Goal: Transaction & Acquisition: Purchase product/service

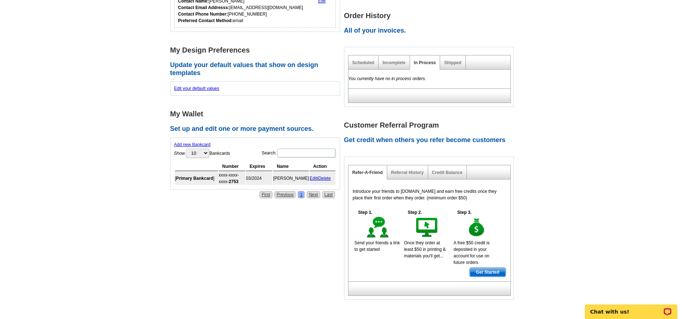
scroll to position [260, 0]
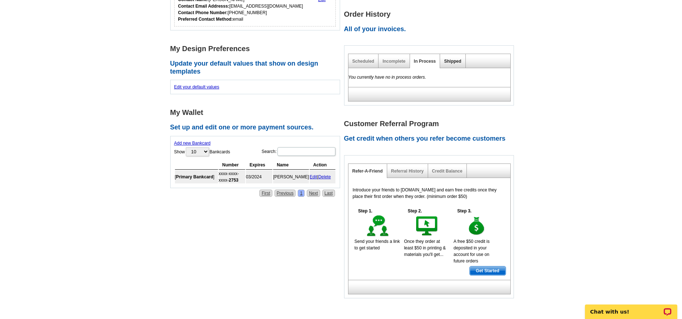
click at [448, 62] on link "Shipped" at bounding box center [452, 61] width 17 height 5
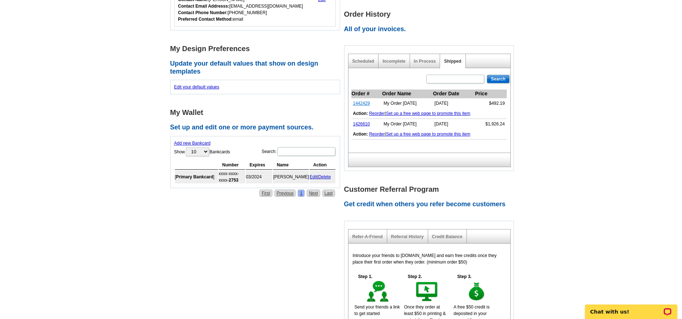
click at [362, 101] on link "1442429" at bounding box center [361, 103] width 17 height 5
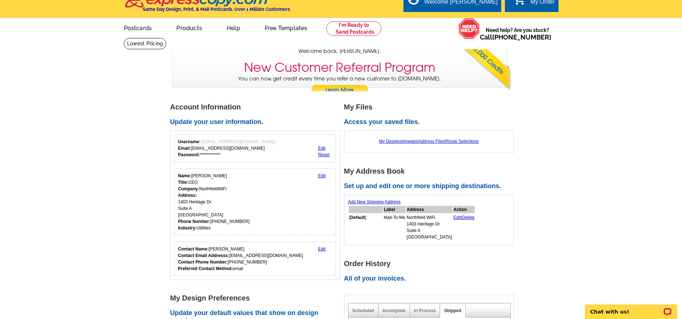
scroll to position [4, 0]
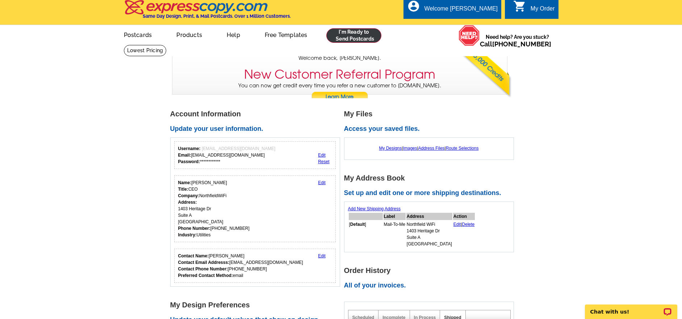
click at [356, 35] on link at bounding box center [353, 35] width 55 height 14
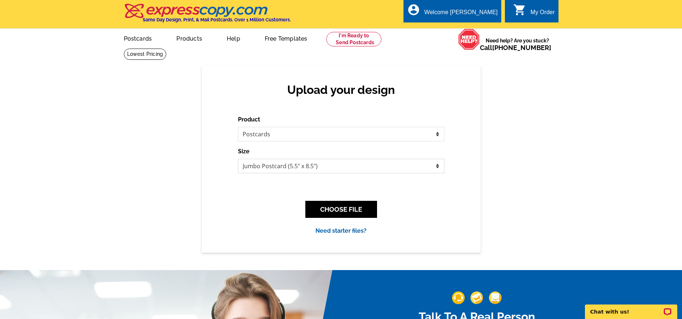
select select "1"
click at [335, 212] on button "CHOOSE FILE" at bounding box center [341, 209] width 72 height 17
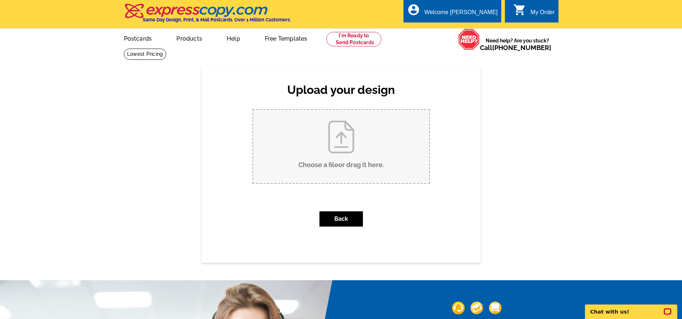
click at [350, 166] on input "Choose a file or drag it here ." at bounding box center [341, 146] width 176 height 73
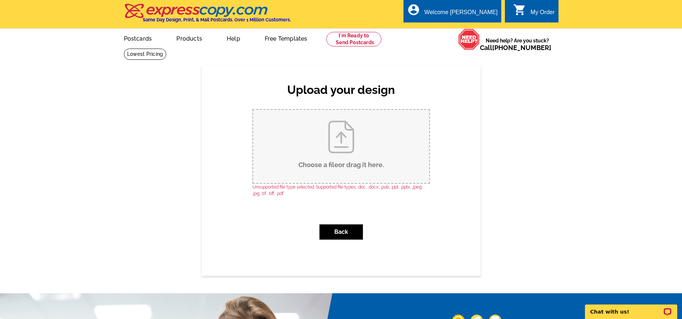
click at [339, 158] on input "Choose a file or drag it here ." at bounding box center [341, 146] width 176 height 73
click at [343, 163] on input "Choose a file or drag it here ." at bounding box center [341, 146] width 176 height 73
click at [328, 160] on input "Choose a file or drag it here ." at bounding box center [341, 146] width 176 height 73
click at [343, 143] on input "Choose a file or drag it here ." at bounding box center [341, 146] width 176 height 73
type input "C:\fakepath\DONATE AND GET A FREE INSTALL.jpg"
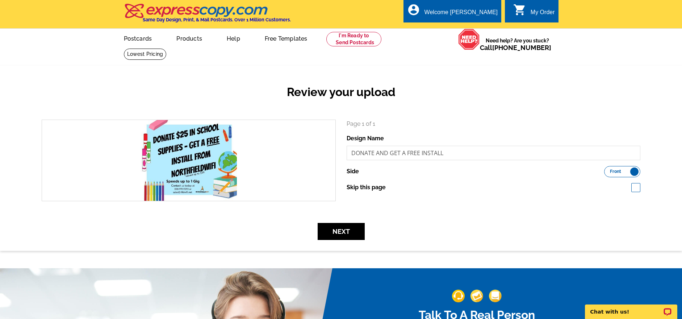
click at [637, 170] on label "Front Back" at bounding box center [622, 171] width 36 height 11
click at [608, 169] on input "Front Back" at bounding box center [608, 169] width 0 height 0
click at [612, 171] on label "Front Back" at bounding box center [622, 171] width 36 height 11
click at [608, 169] on input "Front Back" at bounding box center [608, 169] width 0 height 0
click at [340, 229] on button "Next" at bounding box center [341, 231] width 47 height 17
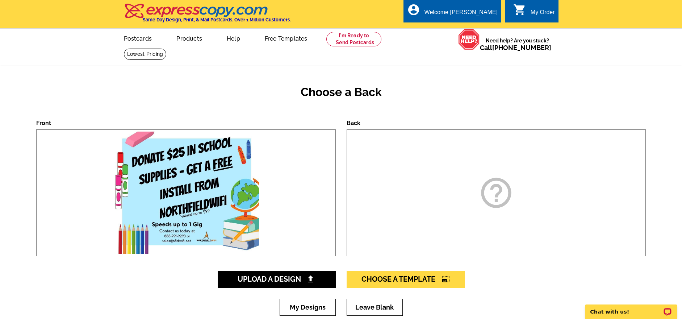
click at [489, 217] on div "help_outline" at bounding box center [496, 192] width 299 height 127
click at [410, 278] on span "Choose A Template photo_size_select_large" at bounding box center [405, 278] width 88 height 9
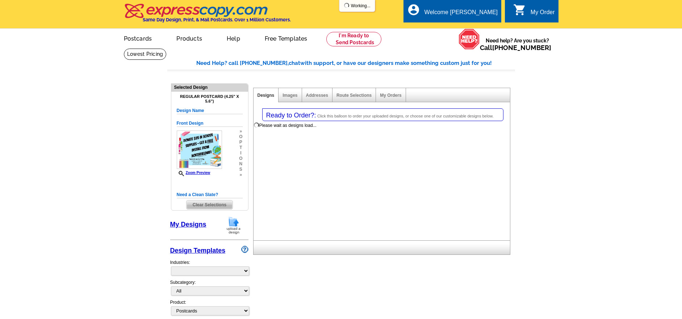
select select "1"
select select "back"
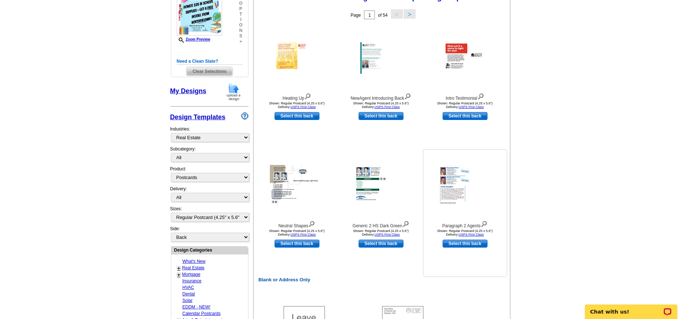
scroll to position [103, 0]
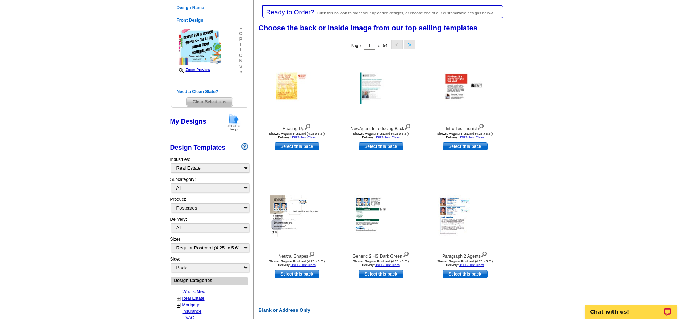
click at [407, 44] on button ">" at bounding box center [410, 44] width 12 height 9
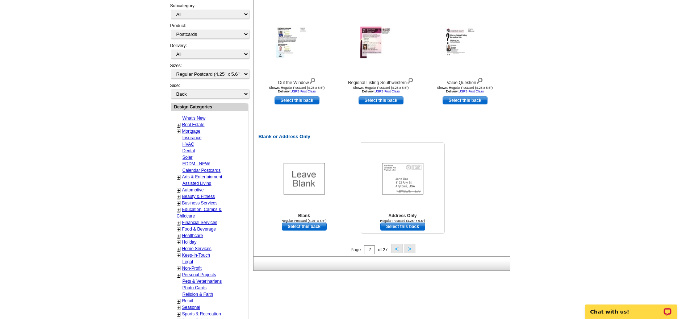
scroll to position [278, 0]
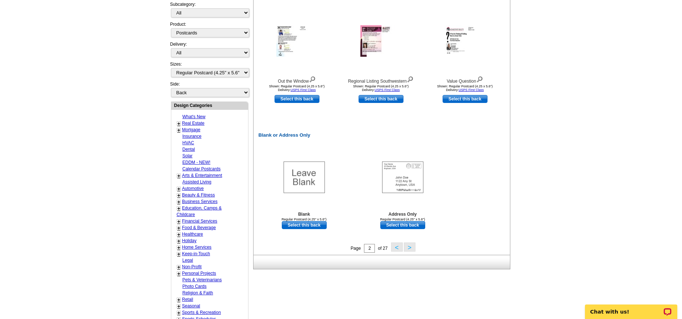
click at [412, 248] on button ">" at bounding box center [410, 246] width 12 height 9
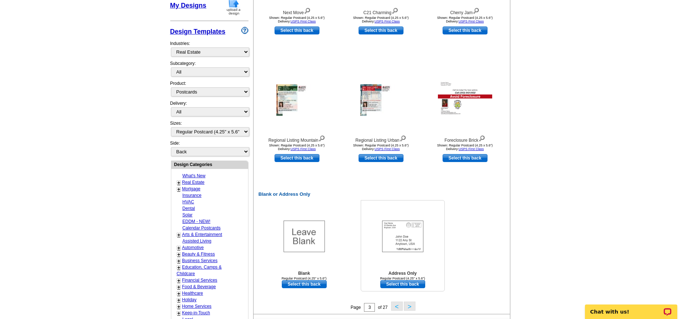
scroll to position [276, 0]
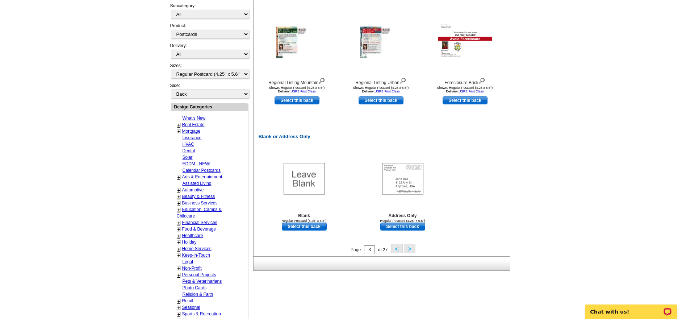
click at [412, 246] on button ">" at bounding box center [410, 248] width 12 height 9
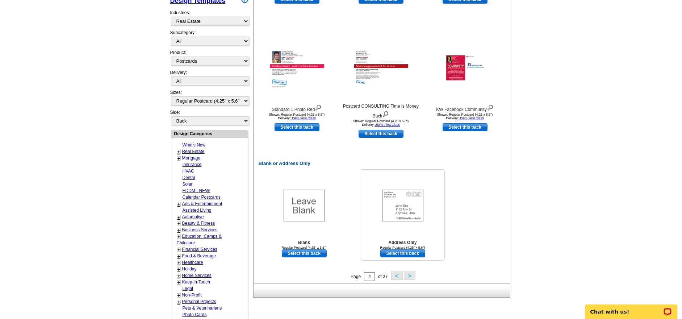
scroll to position [251, 0]
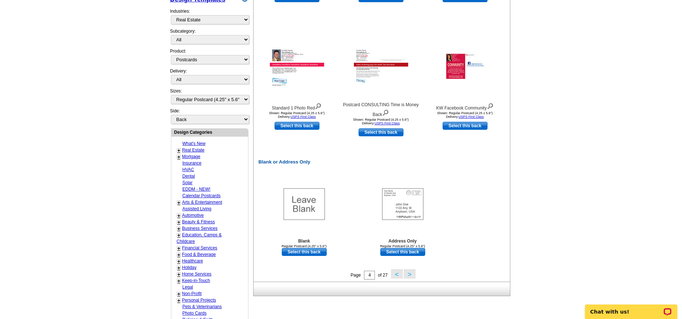
click at [206, 232] on link "Education, Camps & Childcare" at bounding box center [199, 238] width 45 height 12
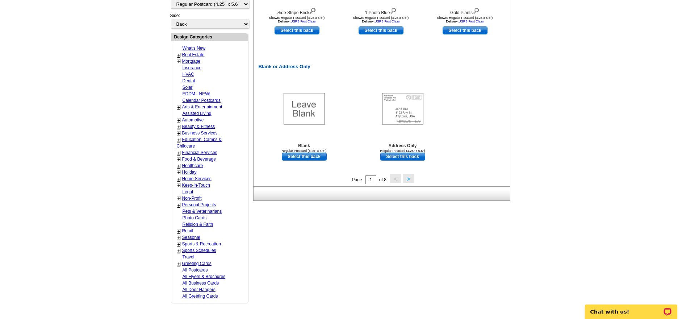
scroll to position [345, 0]
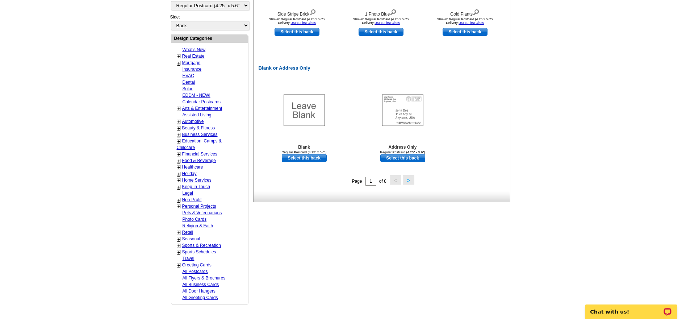
click at [406, 180] on button ">" at bounding box center [409, 179] width 12 height 9
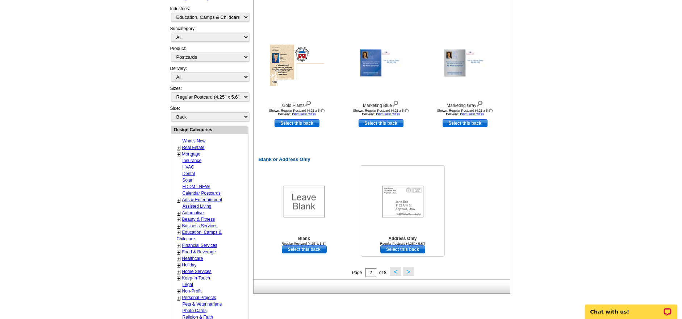
scroll to position [292, 0]
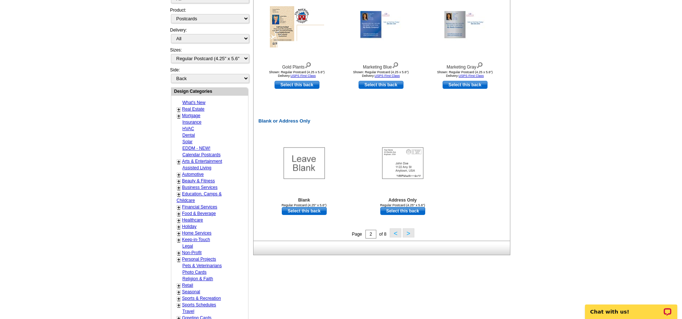
click at [410, 234] on button ">" at bounding box center [409, 232] width 12 height 9
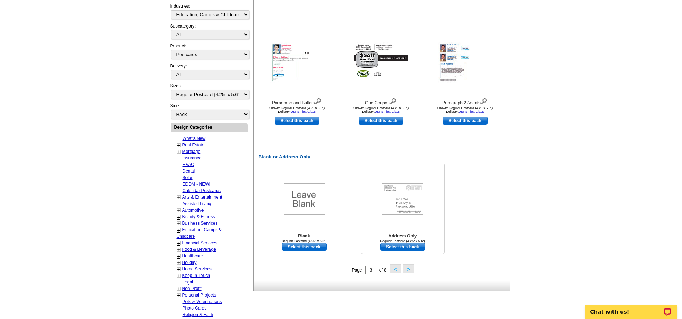
scroll to position [319, 0]
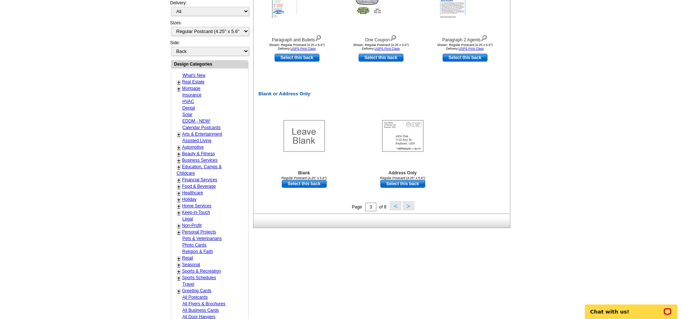
click at [406, 207] on button ">" at bounding box center [409, 205] width 12 height 9
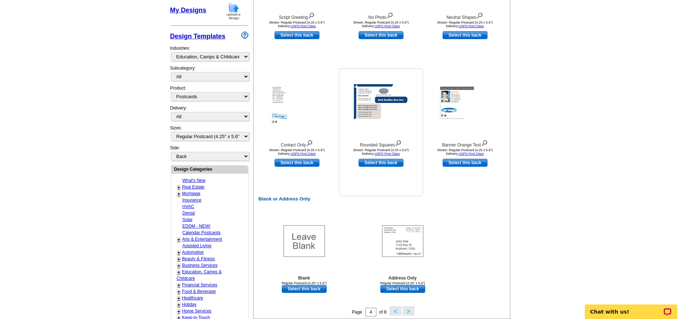
scroll to position [280, 0]
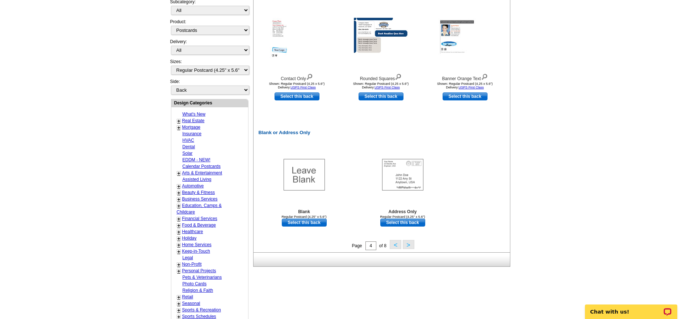
click at [405, 244] on button ">" at bounding box center [409, 244] width 12 height 9
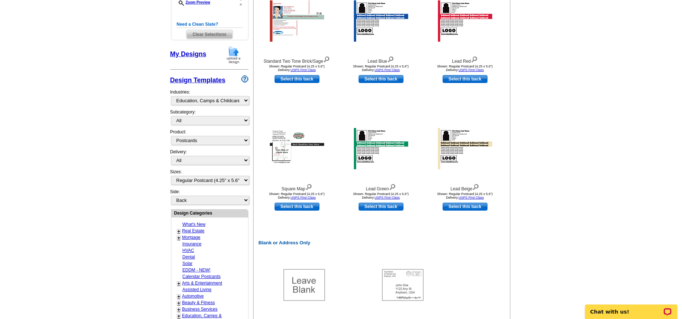
scroll to position [231, 0]
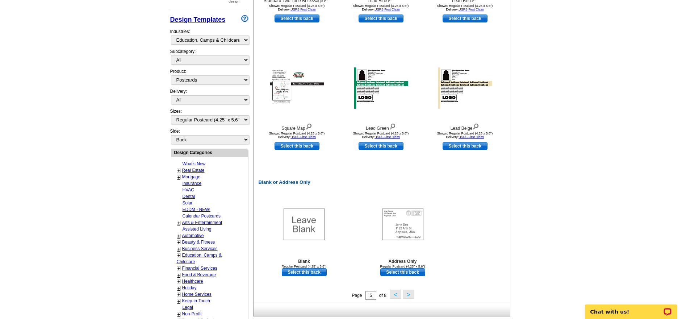
click at [411, 293] on button ">" at bounding box center [409, 293] width 12 height 9
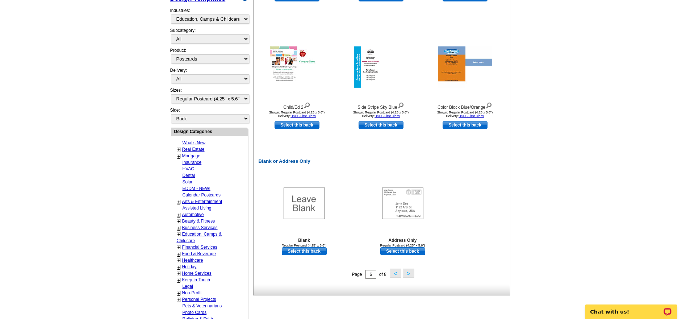
scroll to position [245, 0]
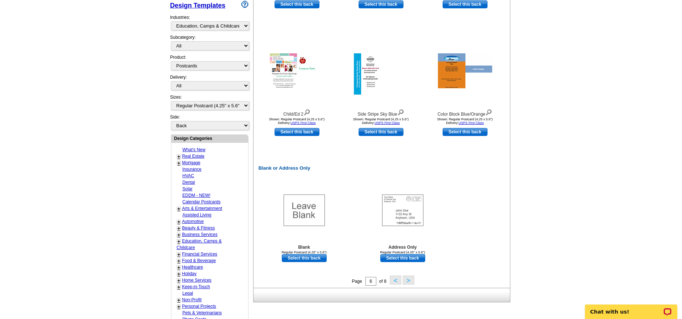
click at [410, 281] on button ">" at bounding box center [409, 279] width 12 height 9
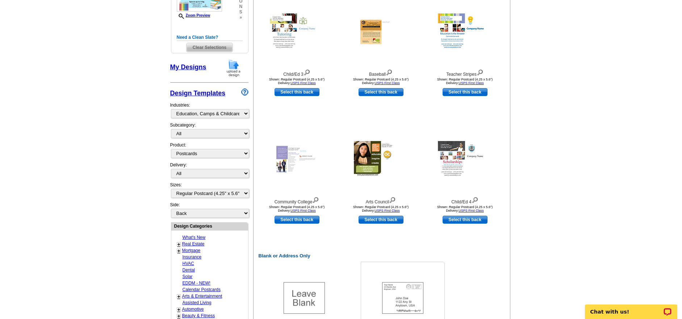
scroll to position [281, 0]
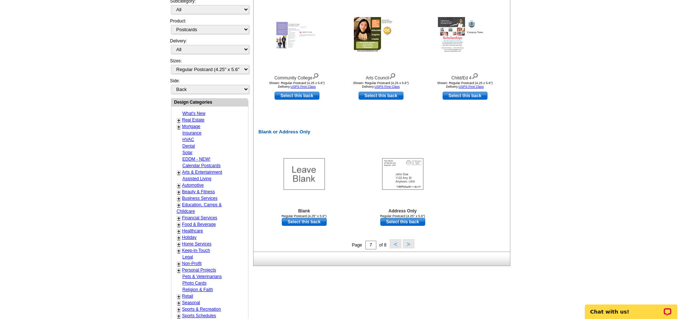
click at [407, 242] on button ">" at bounding box center [409, 243] width 12 height 9
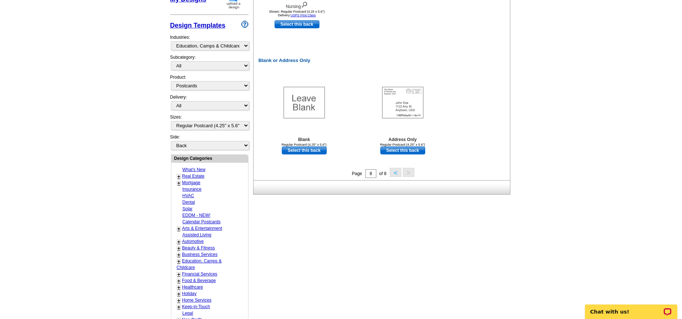
scroll to position [236, 0]
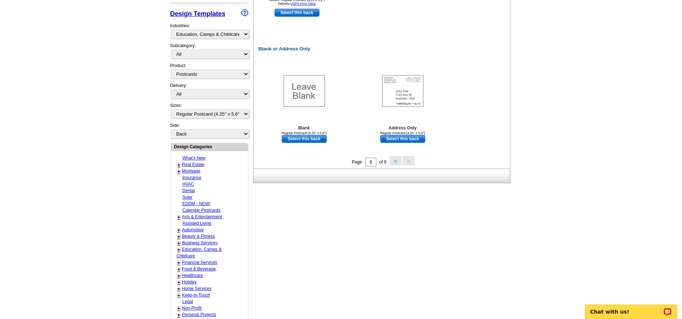
click at [215, 240] on link "Business Services" at bounding box center [199, 242] width 35 height 5
select select "724"
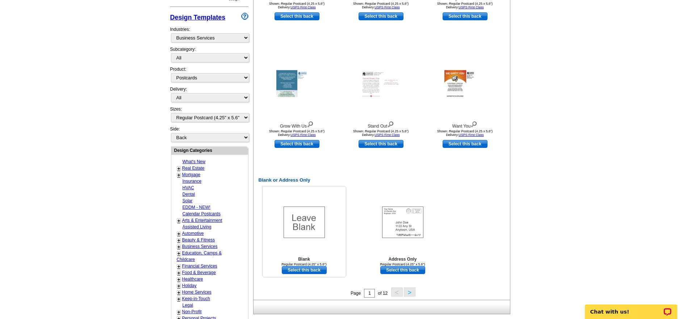
scroll to position [282, 0]
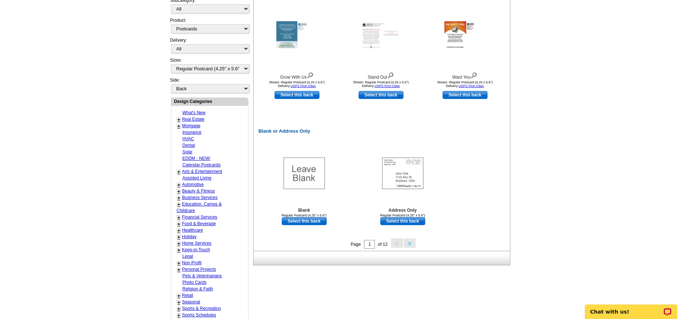
click at [411, 244] on button ">" at bounding box center [410, 242] width 12 height 9
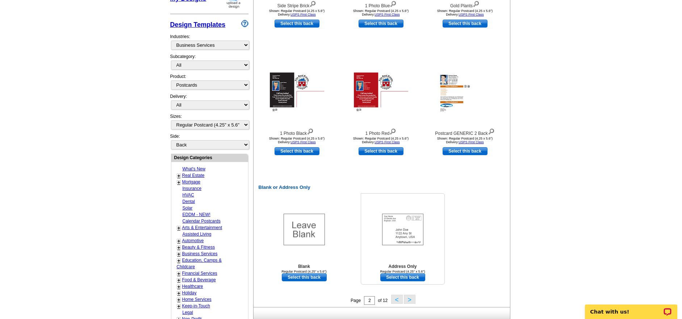
scroll to position [286, 0]
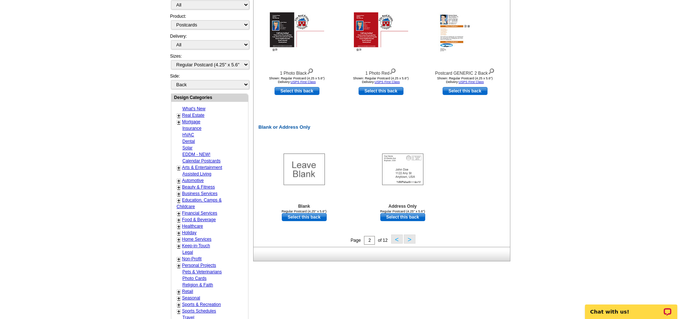
click at [411, 241] on button ">" at bounding box center [410, 238] width 12 height 9
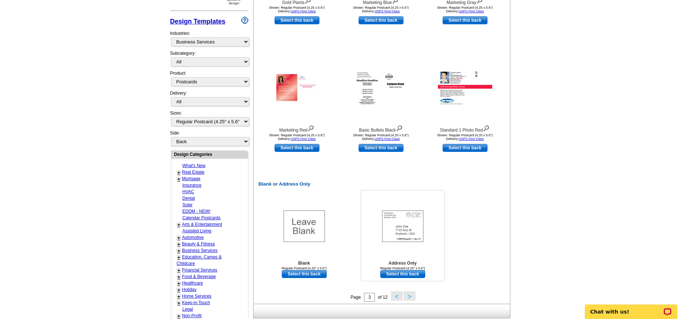
scroll to position [296, 0]
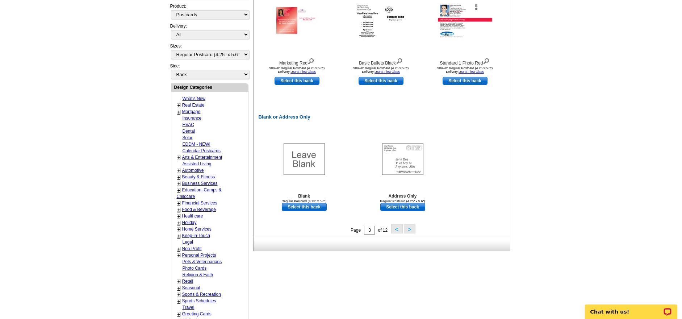
click at [410, 231] on button ">" at bounding box center [410, 228] width 12 height 9
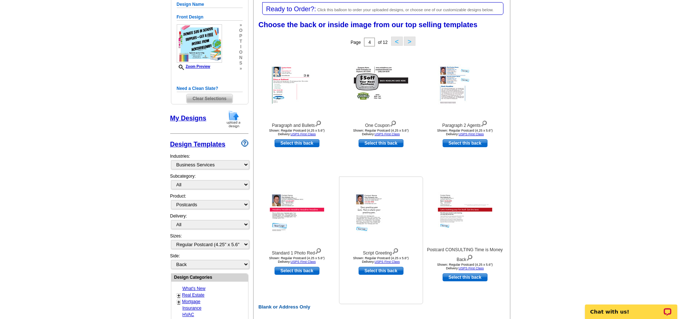
scroll to position [246, 0]
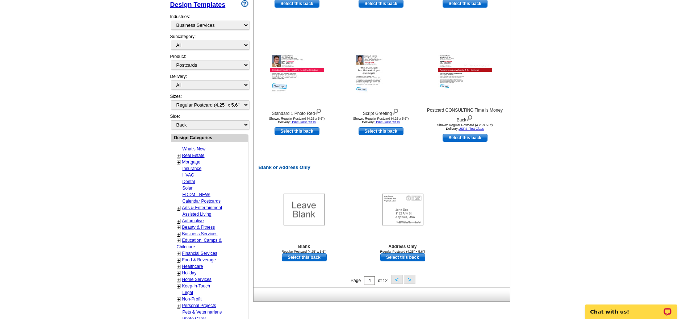
click at [408, 278] on button ">" at bounding box center [410, 278] width 12 height 9
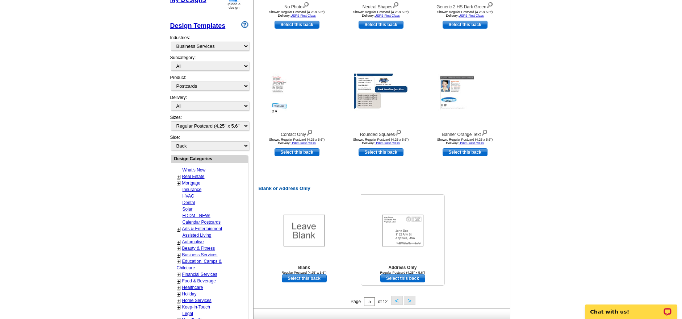
scroll to position [373, 0]
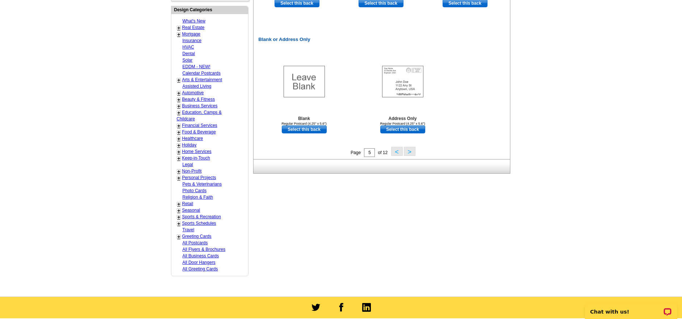
click at [411, 152] on button ">" at bounding box center [410, 151] width 12 height 9
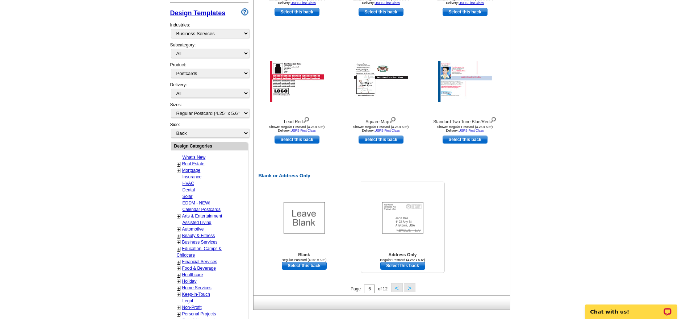
scroll to position [252, 0]
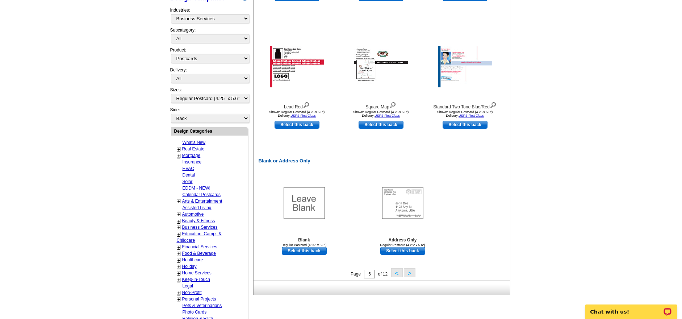
click at [408, 272] on button ">" at bounding box center [410, 272] width 12 height 9
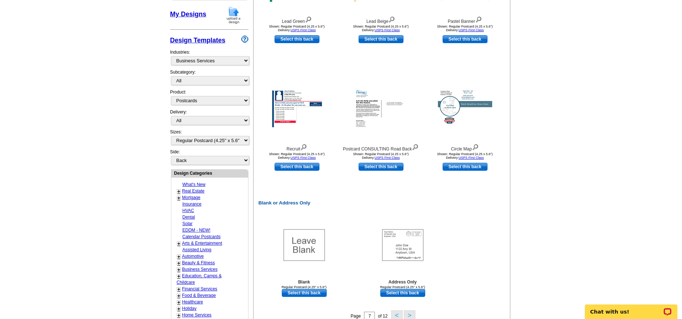
scroll to position [279, 0]
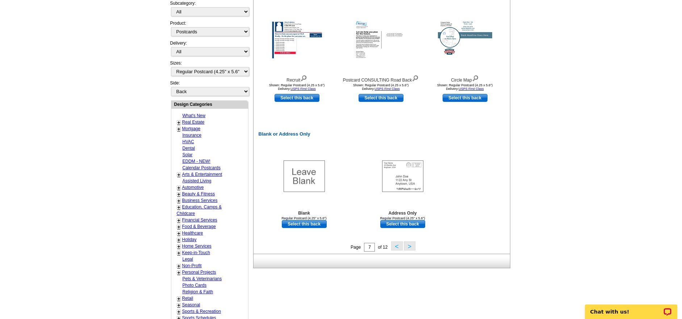
click at [408, 247] on button ">" at bounding box center [410, 245] width 12 height 9
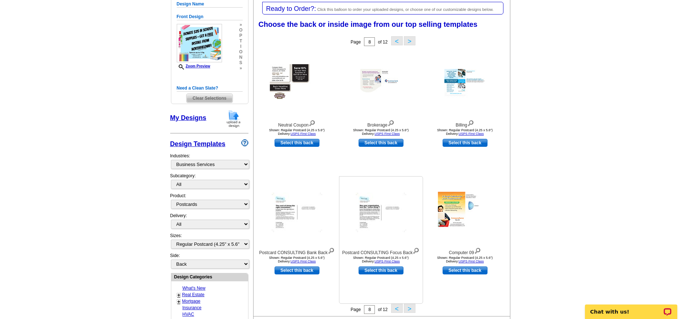
scroll to position [106, 0]
click at [416, 250] on img at bounding box center [415, 250] width 7 height 8
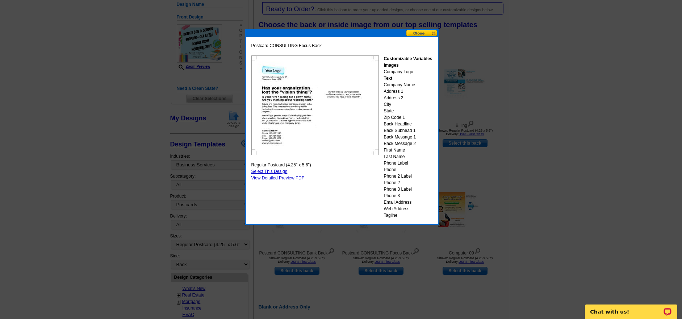
click at [414, 34] on button at bounding box center [422, 33] width 32 height 7
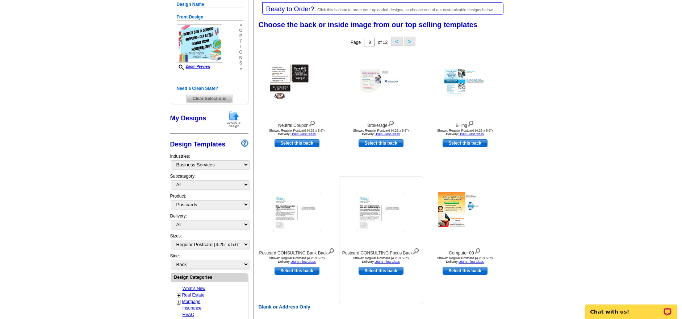
click at [374, 271] on link "Select this back" at bounding box center [380, 271] width 45 height 8
select select "front"
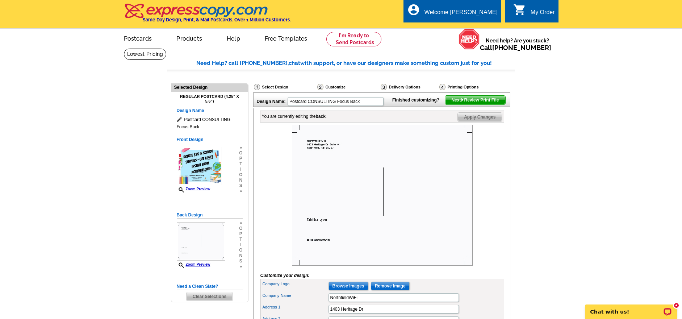
click at [327, 155] on img at bounding box center [382, 195] width 181 height 141
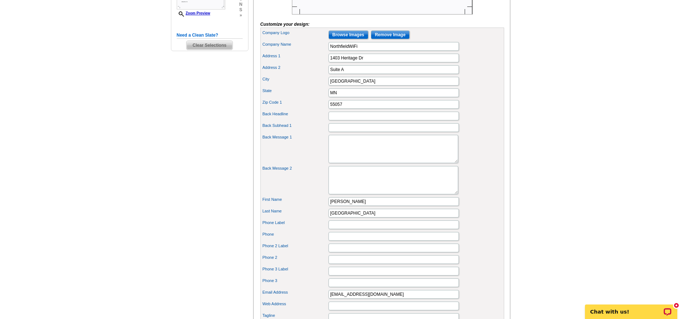
scroll to position [265, 0]
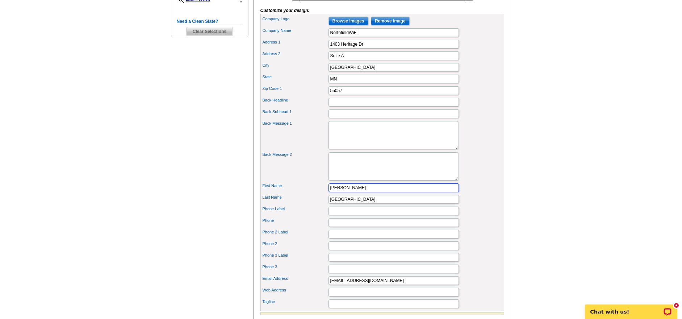
drag, startPoint x: 355, startPoint y: 200, endPoint x: 326, endPoint y: 192, distance: 30.4
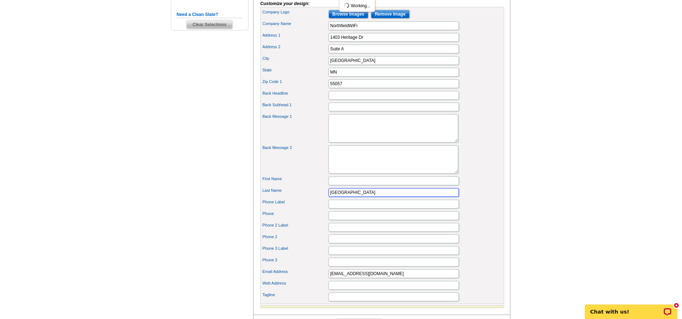
scroll to position [0, 0]
drag, startPoint x: 354, startPoint y: 205, endPoint x: 331, endPoint y: 179, distance: 35.4
type input "888-991-9293"
click at [466, 291] on div "Web Address" at bounding box center [382, 285] width 241 height 12
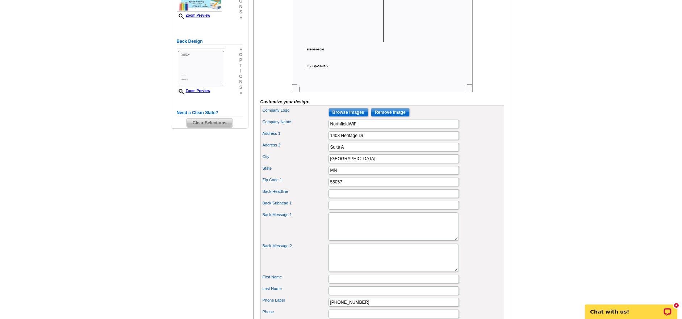
scroll to position [324, 0]
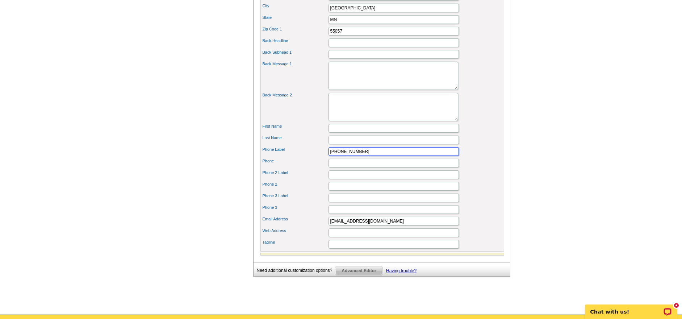
drag, startPoint x: 362, startPoint y: 165, endPoint x: 317, endPoint y: 158, distance: 46.2
click at [317, 157] on div "Phone Label 888-991-9293" at bounding box center [382, 152] width 241 height 12
drag, startPoint x: 367, startPoint y: 233, endPoint x: 329, endPoint y: 231, distance: 37.7
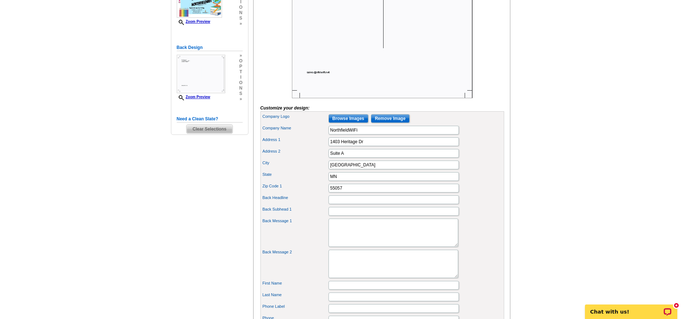
scroll to position [151, 0]
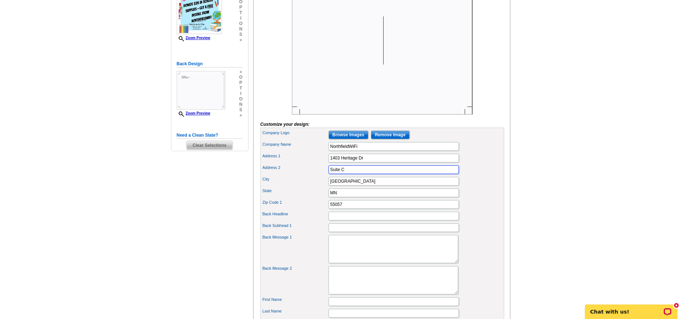
type input "Suite C"
click at [463, 261] on div "Back Message 1" at bounding box center [382, 248] width 241 height 31
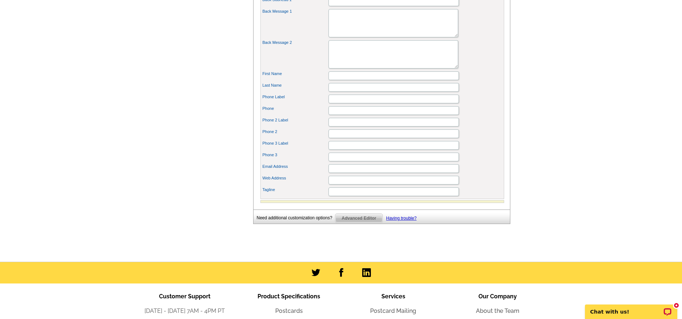
scroll to position [362, 0]
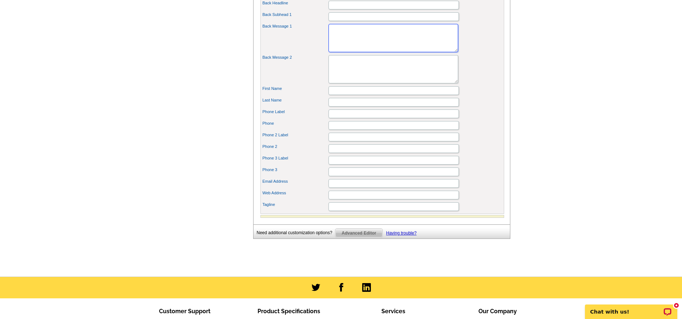
click at [335, 39] on textarea "Back Message 1" at bounding box center [393, 38] width 130 height 28
paste textarea "Over the next 3 weeks, when you donate $25 worth of school supplies, we’ll than…"
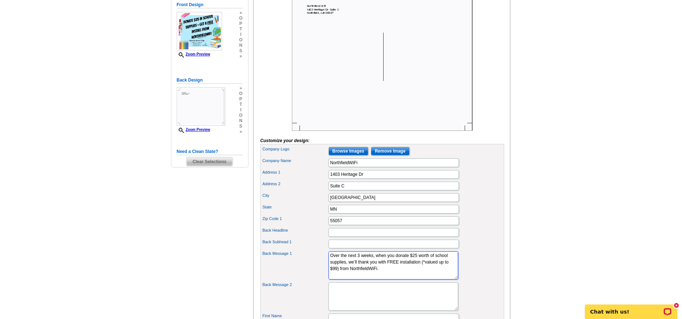
scroll to position [121, 0]
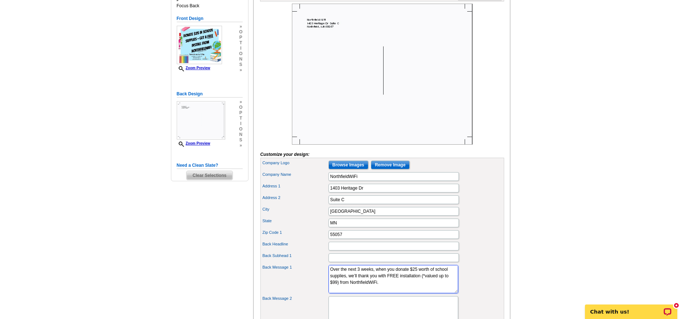
type textarea "Over the next 3 weeks, when you donate $25 worth of school supplies, we’ll than…"
click at [486, 194] on div "Address 1 1403 Heritage Dr" at bounding box center [382, 188] width 241 height 12
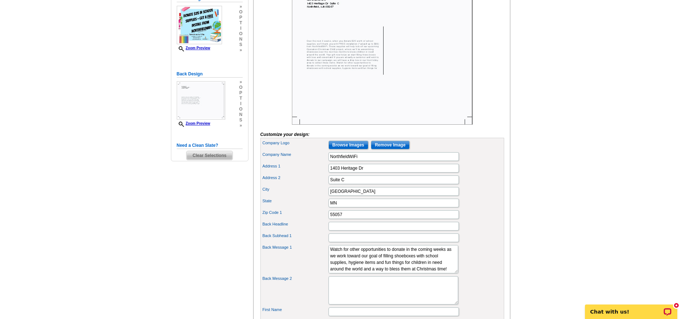
scroll to position [118, 0]
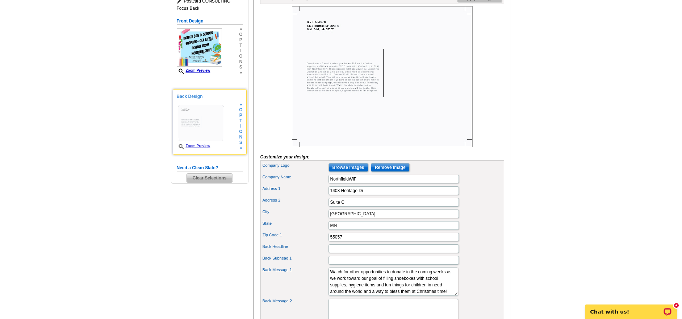
click at [204, 146] on link "Zoom Preview" at bounding box center [194, 146] width 34 height 4
click at [200, 146] on link "Zoom Preview" at bounding box center [194, 146] width 34 height 4
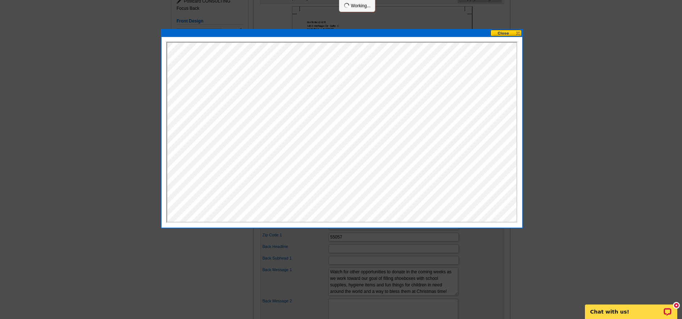
scroll to position [0, 0]
click at [511, 33] on button at bounding box center [506, 33] width 32 height 7
click at [505, 35] on button at bounding box center [506, 33] width 32 height 7
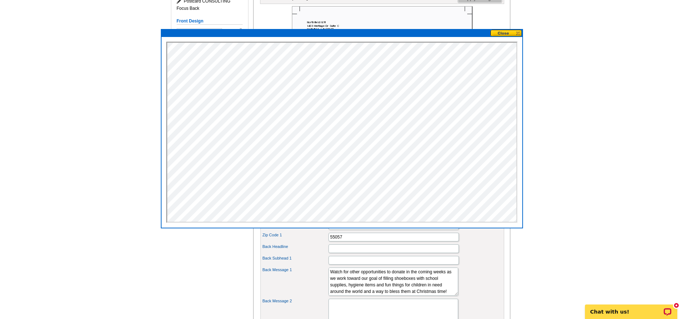
click at [508, 35] on button at bounding box center [506, 33] width 32 height 7
click at [510, 31] on button at bounding box center [506, 33] width 32 height 7
click at [520, 32] on button at bounding box center [506, 33] width 32 height 7
click at [565, 71] on main "Need Help? call 800-260-5887, chat with support, or have our designers make som…" at bounding box center [341, 225] width 682 height 590
click at [509, 30] on button at bounding box center [506, 33] width 32 height 7
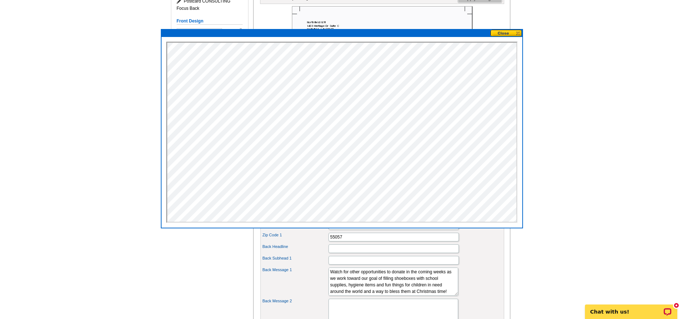
click at [518, 32] on button at bounding box center [506, 33] width 32 height 7
click at [556, 41] on main "Need Help? call 800-260-5887, chat with support, or have our designers make som…" at bounding box center [341, 225] width 682 height 590
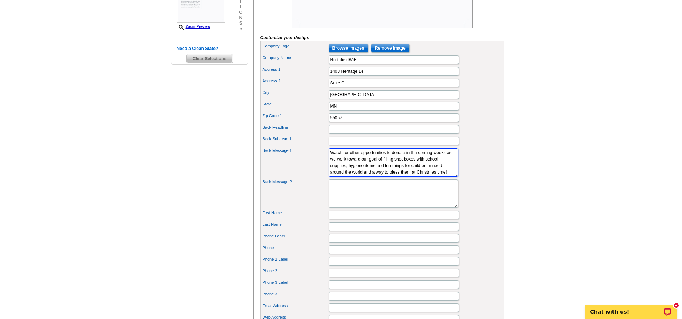
scroll to position [137, 0]
drag, startPoint x: 331, startPoint y: 166, endPoint x: 393, endPoint y: 193, distance: 67.8
click at [393, 193] on div "Company Logo Browse Images Remove Image Company Name NorthfieldWiFi Address 1 1…" at bounding box center [382, 189] width 244 height 297
click at [347, 196] on textarea "Back Message 2" at bounding box center [393, 193] width 130 height 28
paste textarea "Watch for other opportunities to donate in the coming weeks as we work toward o…"
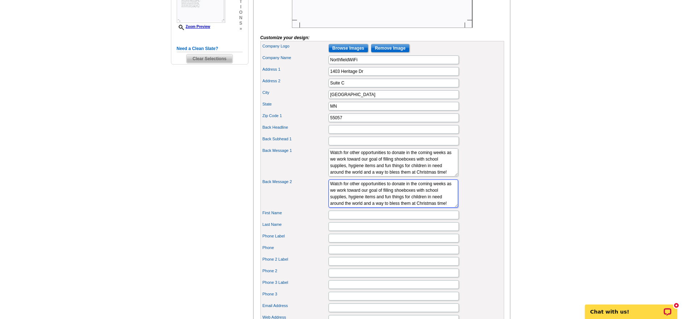
scroll to position [109, 0]
type textarea "Watch for other opportunities to donate in the coming weeks as we work toward o…"
drag, startPoint x: 330, startPoint y: 177, endPoint x: 401, endPoint y: 193, distance: 72.5
click at [401, 193] on div "Company Logo Browse Images Remove Image Company Name NorthfieldWiFi Address 1 1…" at bounding box center [382, 189] width 244 height 297
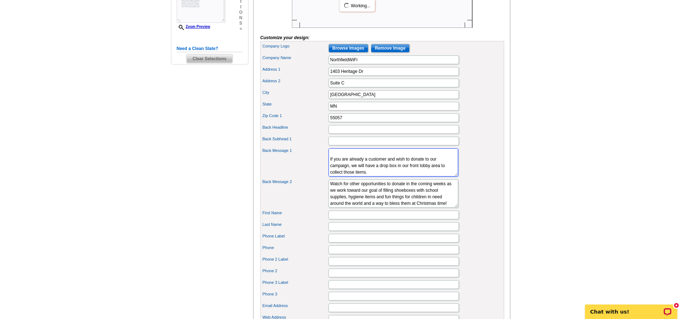
scroll to position [103, 0]
type textarea "Over the next 3 weeks, when you donate $25 worth of school supplies, we’ll than…"
click at [511, 221] on div "Select Design Customize Delivery Options Printing Options Design Name: Postcard…" at bounding box center [381, 106] width 260 height 530
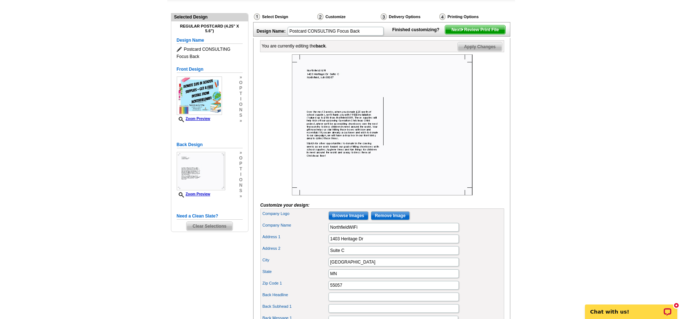
scroll to position [53, 0]
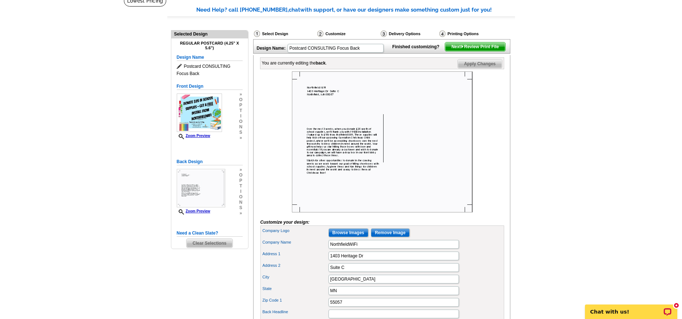
click at [483, 68] on span "Apply Changes" at bounding box center [480, 63] width 44 height 9
click at [478, 51] on span "Next Review Print File" at bounding box center [475, 46] width 60 height 9
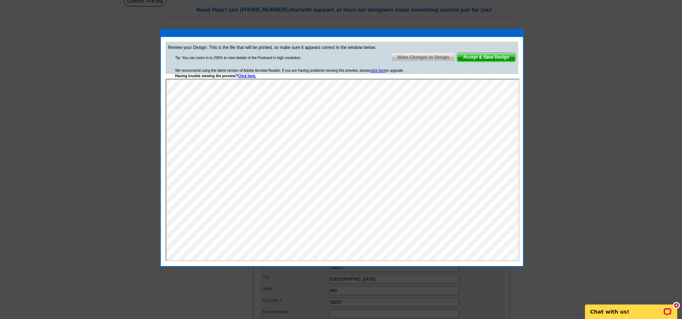
scroll to position [0, 0]
click at [489, 58] on span "Accept & Save Design" at bounding box center [486, 57] width 58 height 9
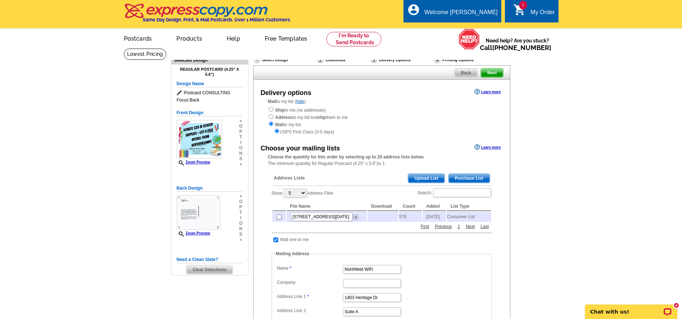
click at [484, 179] on span "Purchase List" at bounding box center [469, 178] width 41 height 9
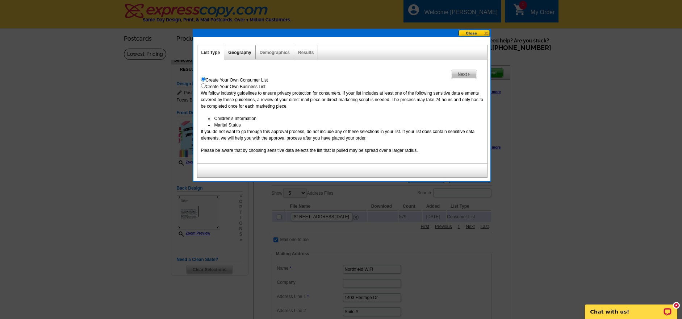
click at [248, 53] on link "Geography" at bounding box center [239, 52] width 23 height 5
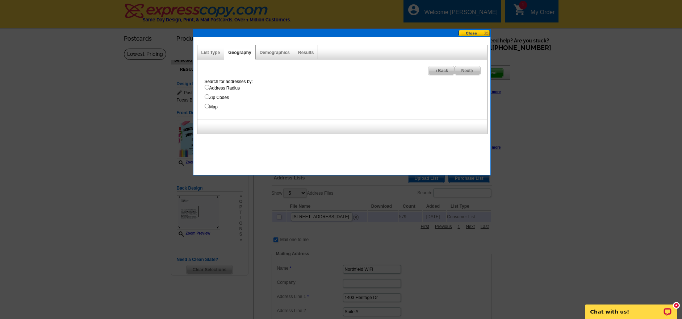
click at [207, 96] on input "Zip Codes" at bounding box center [207, 96] width 5 height 5
radio input "true"
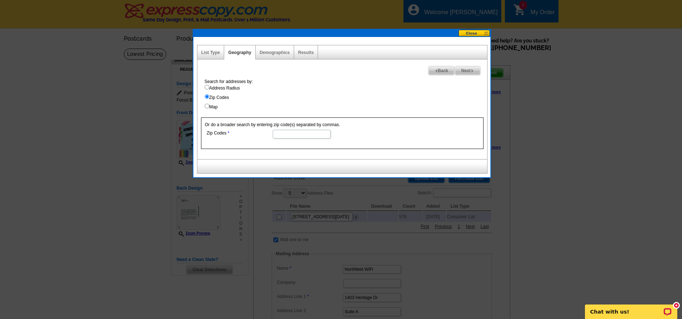
click at [290, 134] on input "Zip Codes" at bounding box center [302, 134] width 58 height 9
type input "55057"
click at [466, 73] on span "Next" at bounding box center [467, 70] width 25 height 9
select select
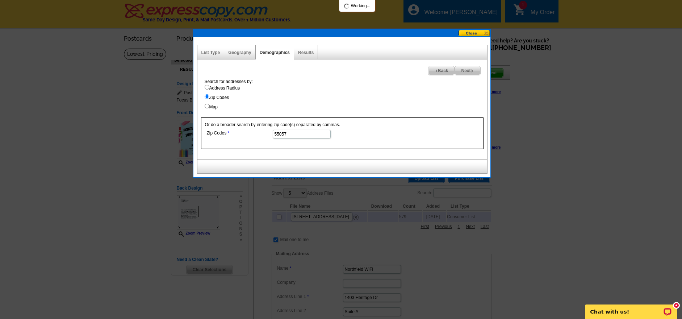
select select
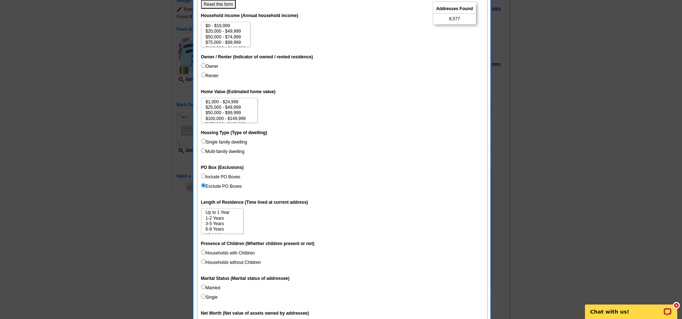
scroll to position [85, 0]
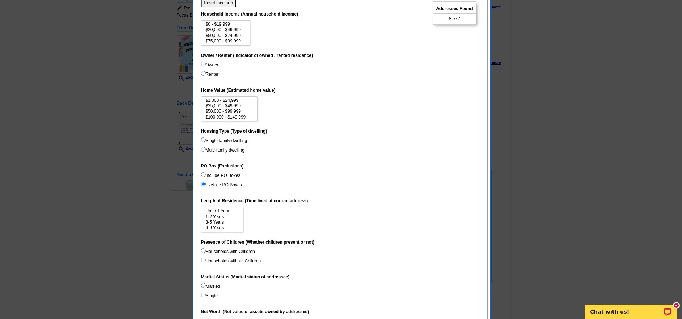
click at [203, 175] on input "Include PO Boxes" at bounding box center [203, 174] width 5 height 5
radio input "true"
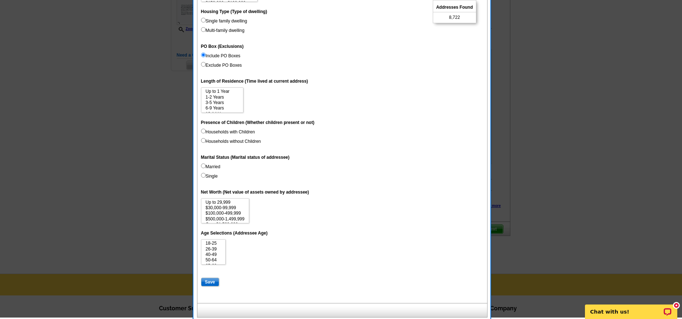
scroll to position [203, 0]
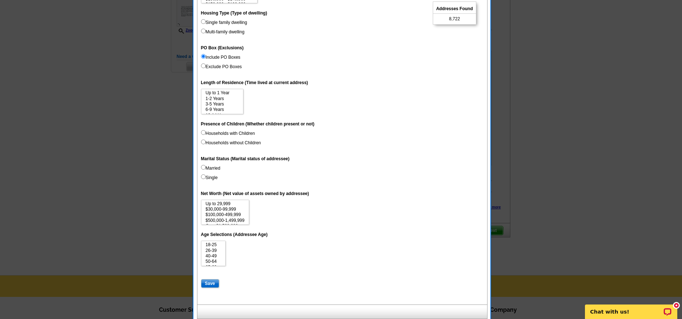
click at [214, 281] on input "Save" at bounding box center [210, 283] width 18 height 9
select select
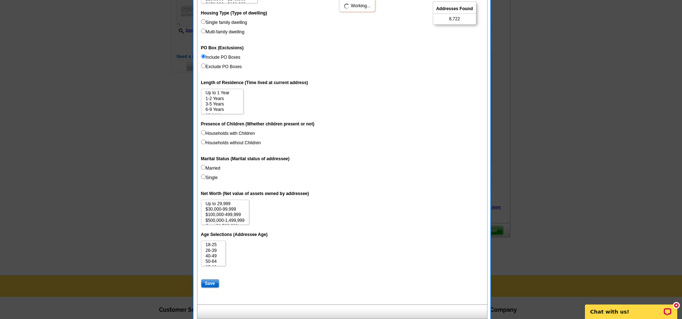
select select
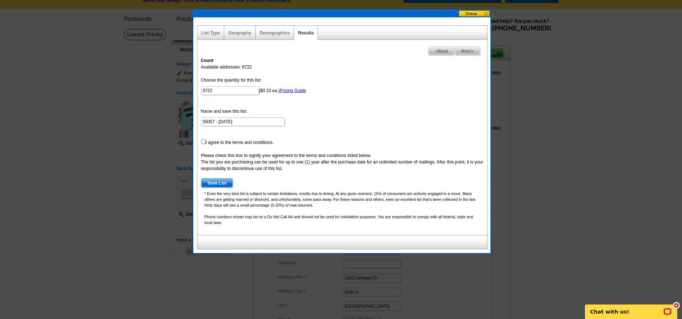
scroll to position [14, 0]
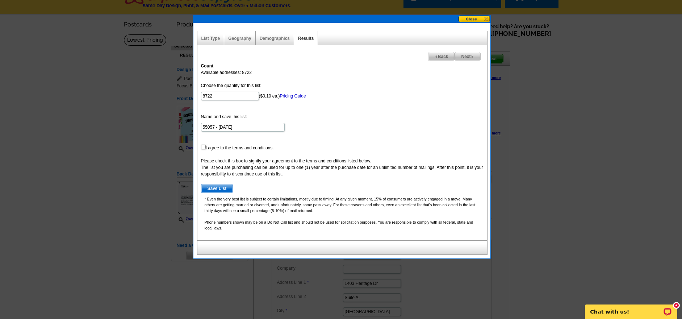
click at [204, 148] on input "checkbox" at bounding box center [203, 146] width 5 height 5
checkbox input "true"
click at [210, 186] on span "Save List" at bounding box center [217, 188] width 32 height 9
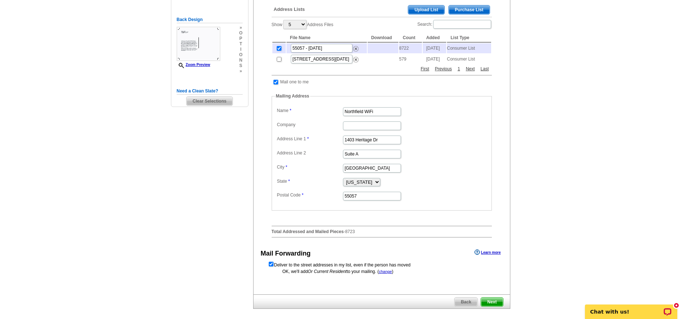
scroll to position [181, 0]
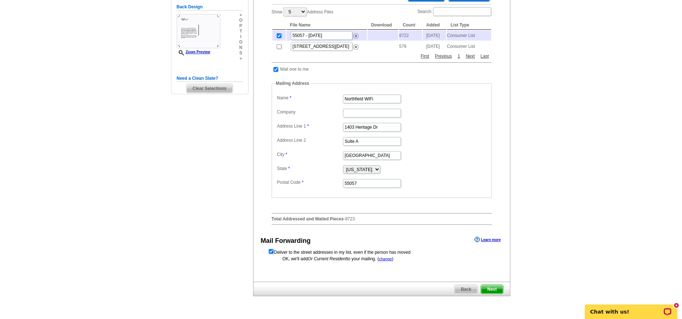
click at [491, 291] on span "Next" at bounding box center [492, 289] width 22 height 9
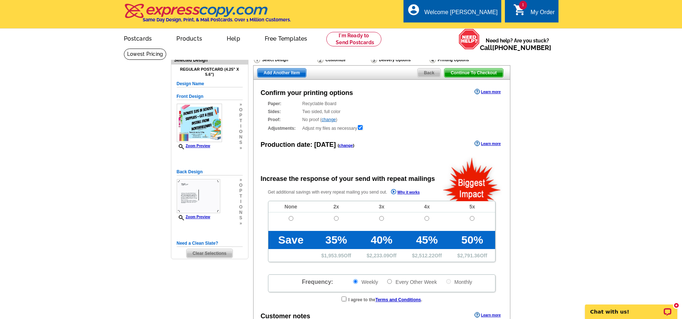
radio input "false"
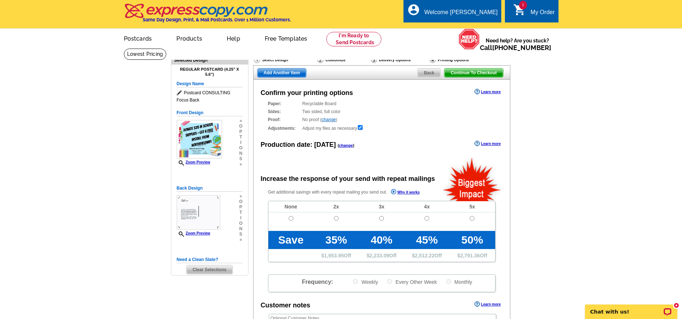
scroll to position [1, 0]
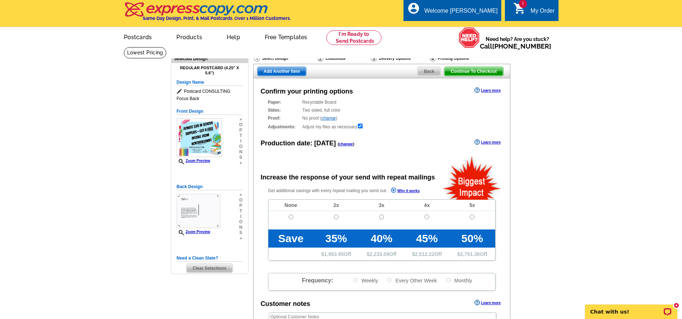
click at [422, 74] on span "Back" at bounding box center [429, 71] width 23 height 9
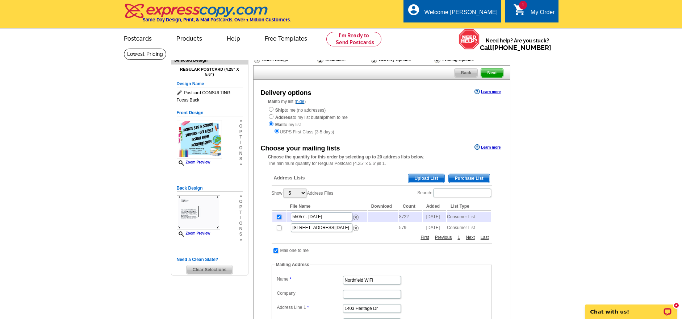
click at [278, 215] on input "checkbox" at bounding box center [279, 216] width 5 height 5
checkbox input "false"
click at [467, 174] on span "Purchase List" at bounding box center [469, 178] width 41 height 9
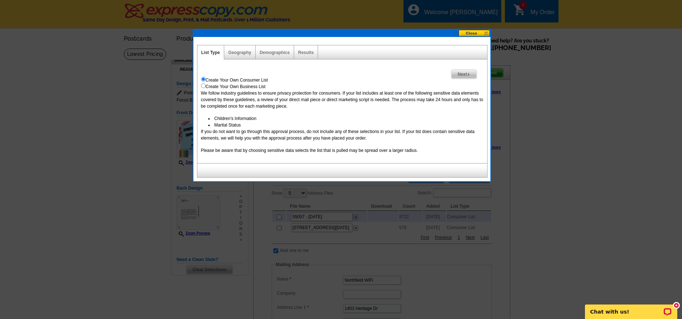
click at [246, 49] on div "Geography" at bounding box center [239, 52] width 31 height 14
click at [245, 51] on link "Geography" at bounding box center [239, 52] width 23 height 5
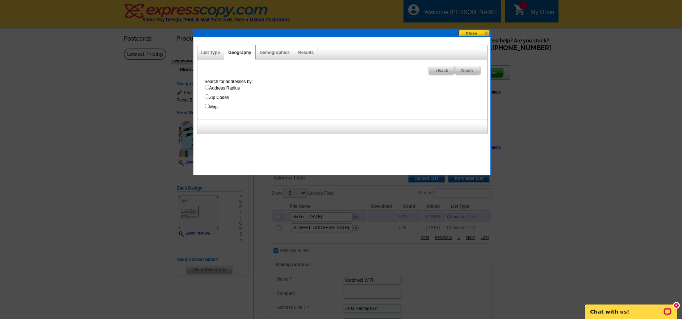
click at [208, 88] on input "Address Radius" at bounding box center [207, 87] width 5 height 5
radio input "true"
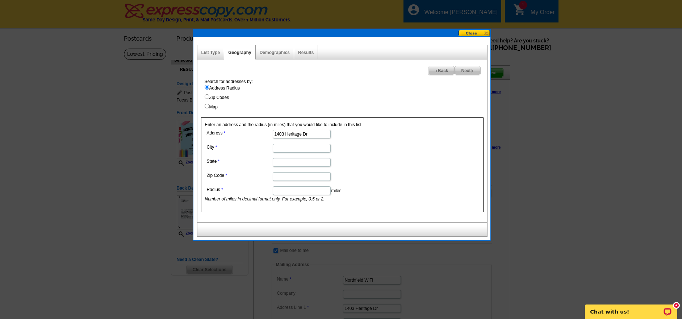
type input "1403 Heritage Dr"
type input "[GEOGRAPHIC_DATA]"
type input "MN"
type input "55057"
drag, startPoint x: 299, startPoint y: 191, endPoint x: 329, endPoint y: 194, distance: 30.6
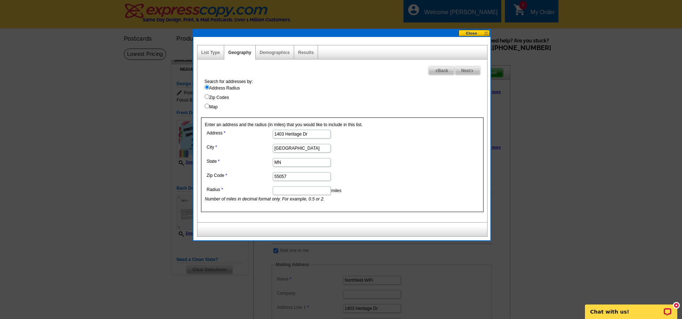
click at [299, 191] on input "Radius" at bounding box center [302, 190] width 58 height 9
type input "5"
click at [462, 74] on span "Next" at bounding box center [467, 70] width 25 height 9
select select
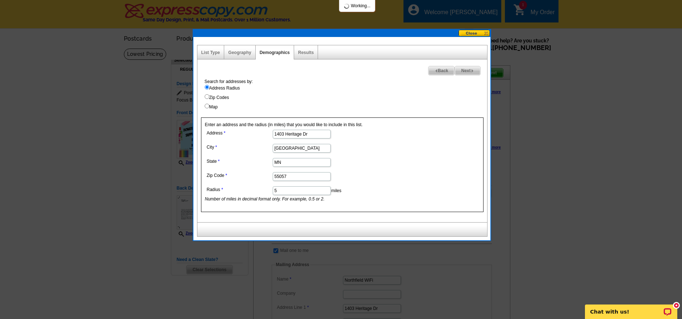
select select
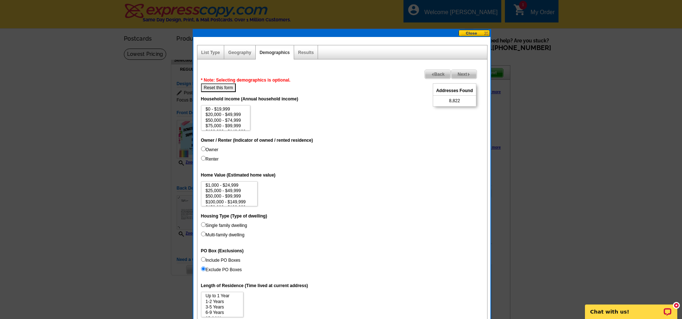
click at [203, 259] on input "Include PO Boxes" at bounding box center [203, 259] width 5 height 5
radio input "true"
click at [214, 50] on div "List Type" at bounding box center [210, 52] width 27 height 14
click at [214, 53] on link "List Type" at bounding box center [210, 52] width 19 height 5
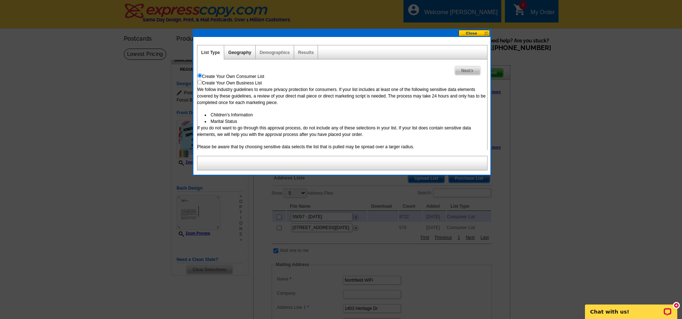
click at [232, 52] on link "Geography" at bounding box center [239, 52] width 23 height 5
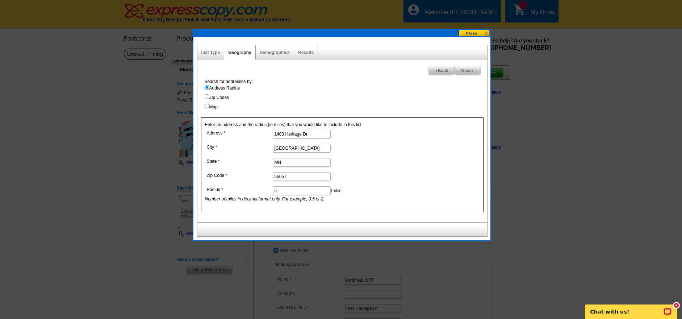
click at [278, 192] on input "5" at bounding box center [302, 190] width 58 height 9
type input "2"
click at [462, 69] on span "Next" at bounding box center [467, 70] width 25 height 9
select select
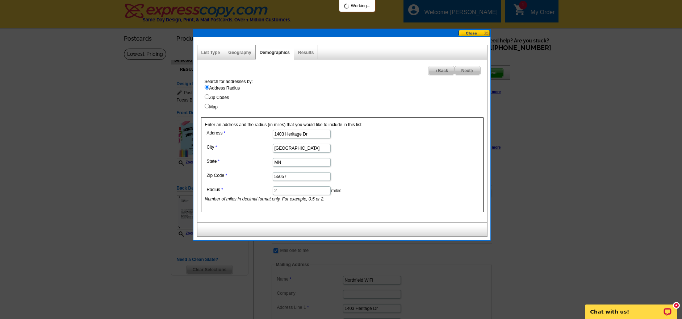
select select
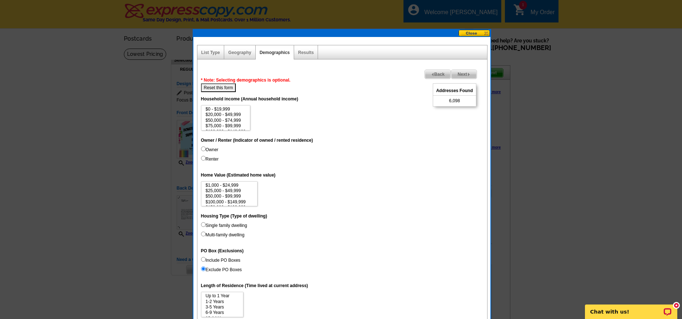
click at [202, 260] on input "Include PO Boxes" at bounding box center [203, 259] width 5 height 5
radio input "true"
click at [460, 75] on span "Next" at bounding box center [463, 74] width 25 height 9
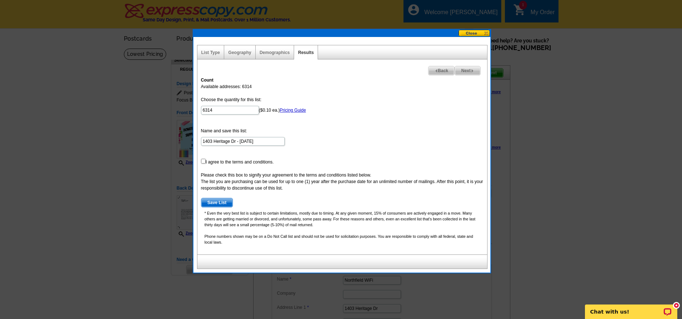
click at [204, 162] on input "checkbox" at bounding box center [203, 161] width 5 height 5
checkbox input "true"
click at [217, 202] on span "Save List" at bounding box center [217, 202] width 32 height 9
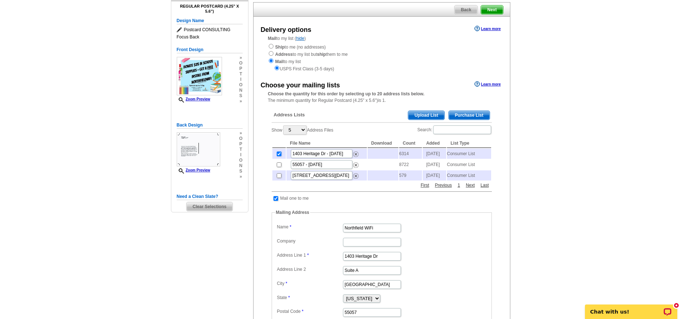
scroll to position [223, 0]
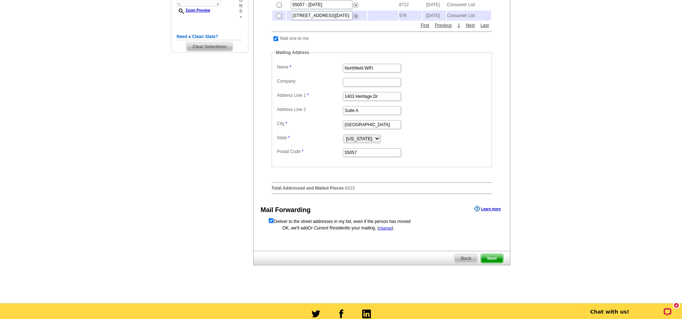
click at [496, 261] on span "Next" at bounding box center [492, 258] width 22 height 9
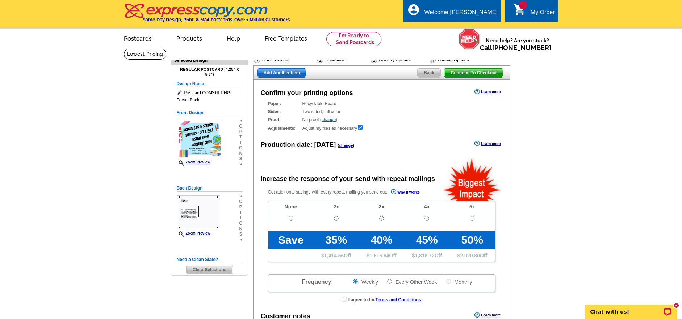
scroll to position [143, 0]
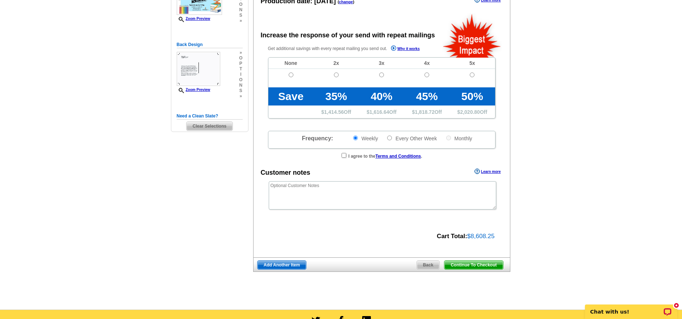
radio input "false"
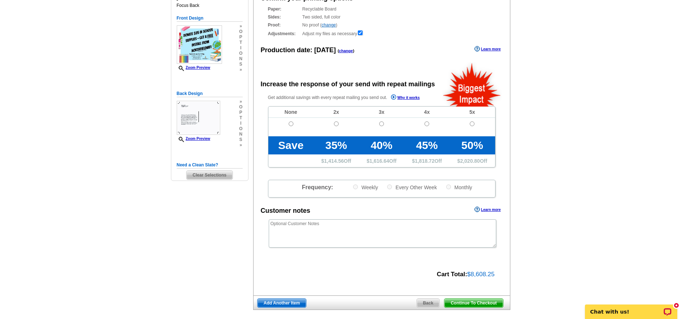
scroll to position [24, 0]
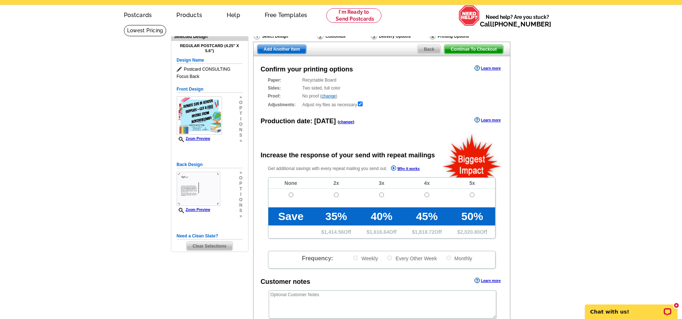
click at [430, 48] on span "Back" at bounding box center [429, 49] width 23 height 9
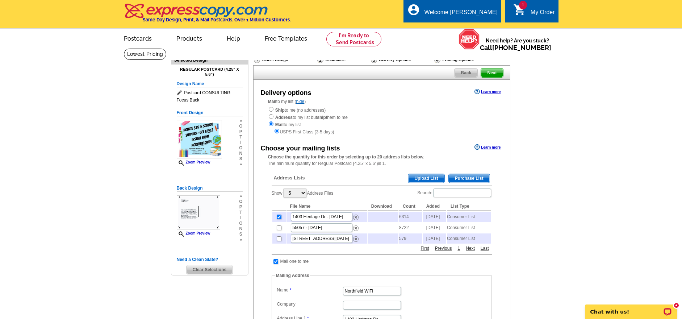
click at [279, 215] on input "checkbox" at bounding box center [279, 216] width 5 height 5
checkbox input "false"
click at [477, 174] on span "Purchase List" at bounding box center [469, 178] width 41 height 9
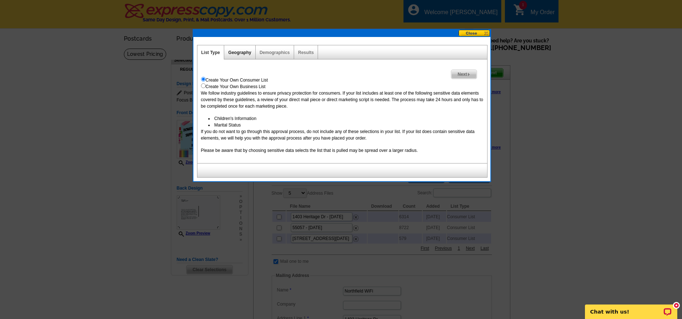
click at [247, 55] on link "Geography" at bounding box center [239, 52] width 23 height 5
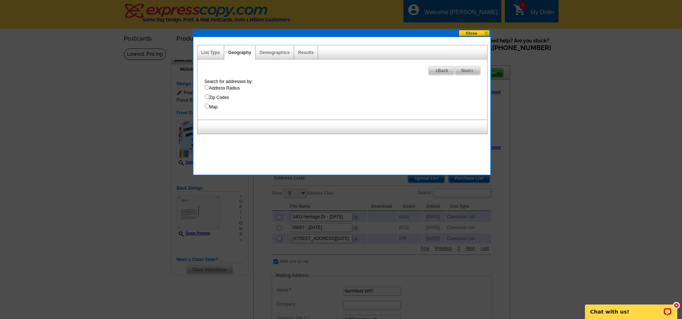
click at [206, 88] on input "Address Radius" at bounding box center [207, 87] width 5 height 5
radio input "true"
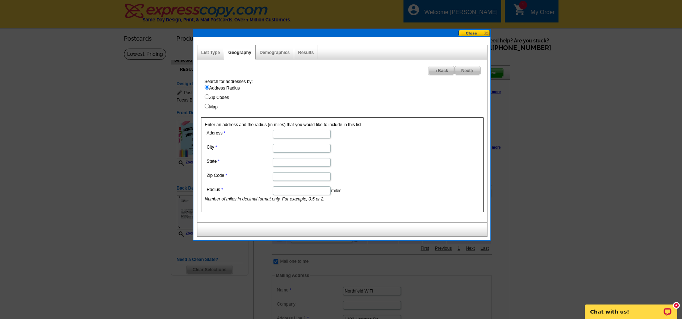
drag, startPoint x: 280, startPoint y: 134, endPoint x: 300, endPoint y: 133, distance: 19.6
type input "[STREET_ADDRESS]"
type input "[GEOGRAPHIC_DATA]"
type input "MN"
type input "55057"
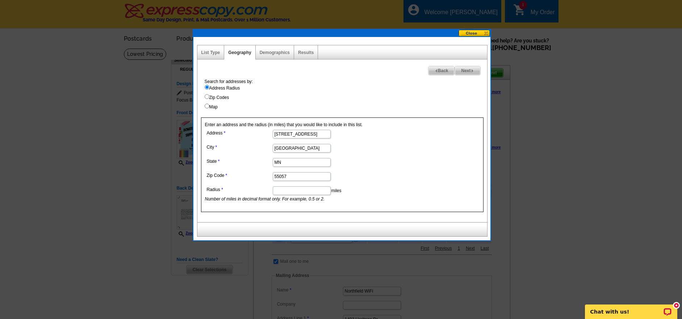
click at [283, 193] on input "Radius" at bounding box center [302, 190] width 58 height 9
type input "1"
click at [478, 70] on span "Next" at bounding box center [467, 70] width 25 height 9
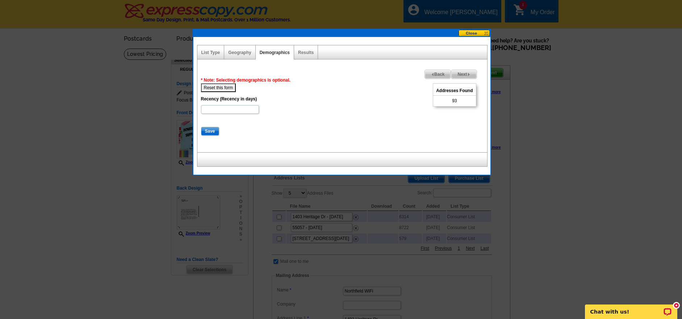
click at [458, 73] on span "Next" at bounding box center [463, 74] width 25 height 9
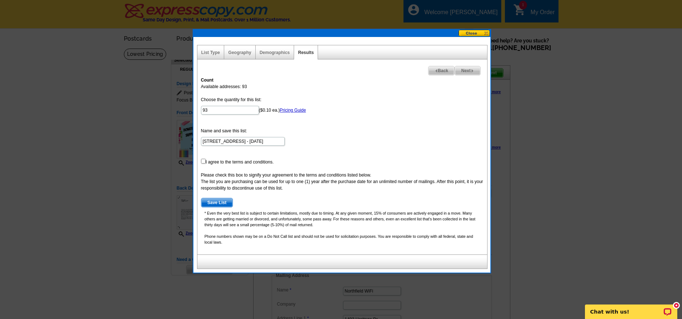
click at [204, 161] on input "checkbox" at bounding box center [203, 161] width 5 height 5
checkbox input "true"
click at [223, 202] on span "Save List" at bounding box center [217, 202] width 32 height 9
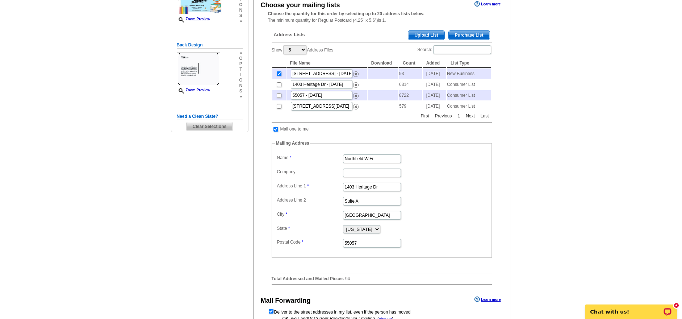
scroll to position [230, 0]
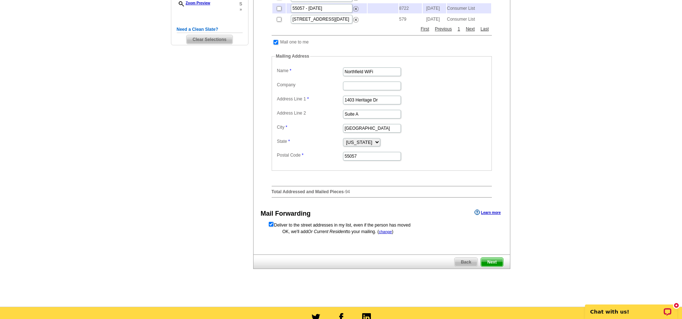
click at [498, 266] on span "Next" at bounding box center [492, 261] width 22 height 9
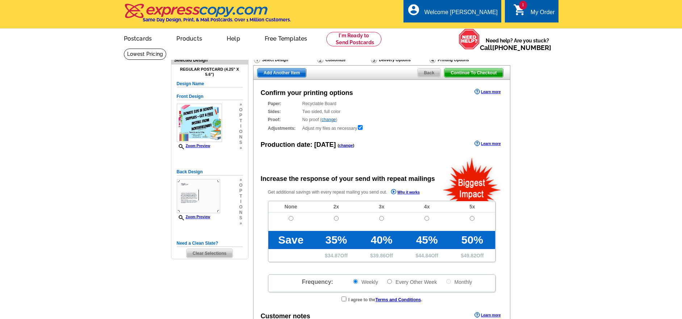
radio input "false"
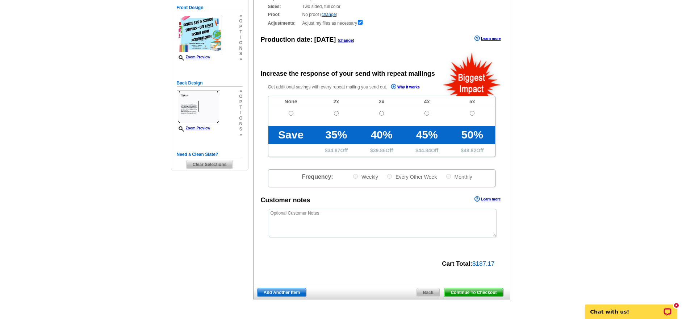
scroll to position [70, 0]
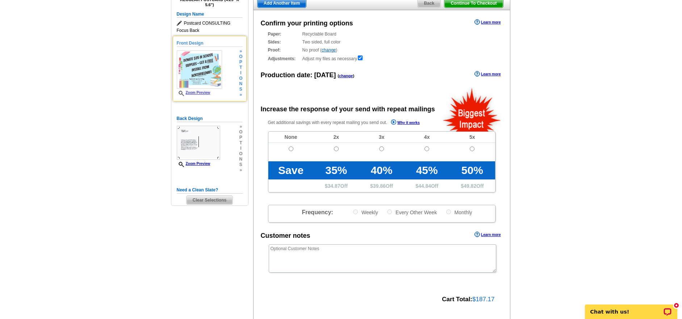
click at [199, 93] on link "Zoom Preview" at bounding box center [194, 93] width 34 height 4
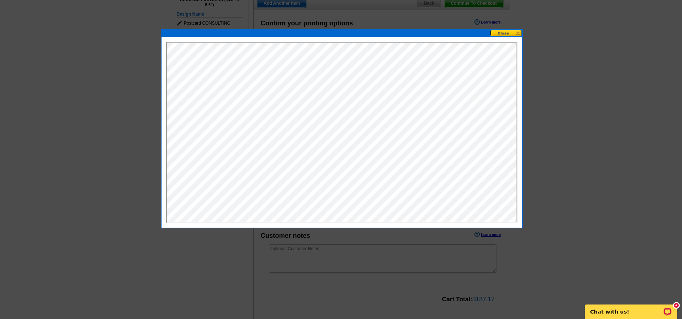
scroll to position [0, 0]
click at [517, 34] on button at bounding box center [506, 33] width 32 height 7
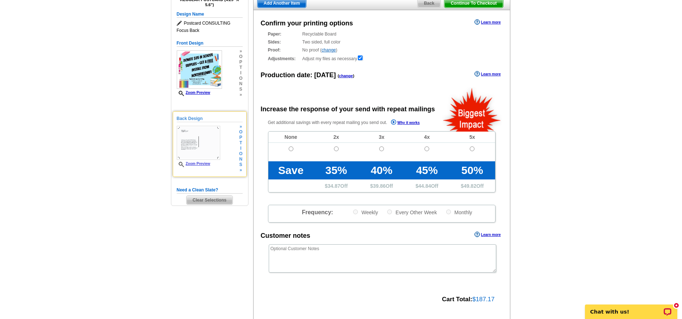
click at [196, 164] on link "Zoom Preview" at bounding box center [194, 163] width 34 height 4
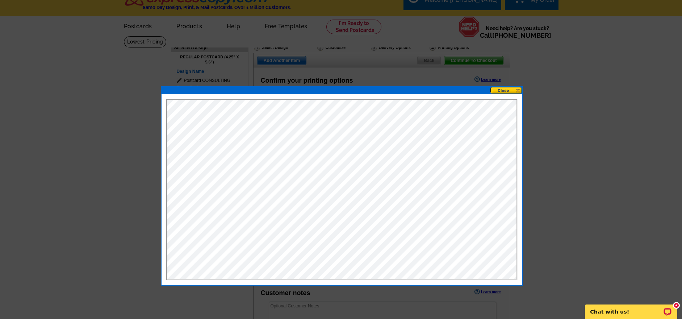
scroll to position [70, 0]
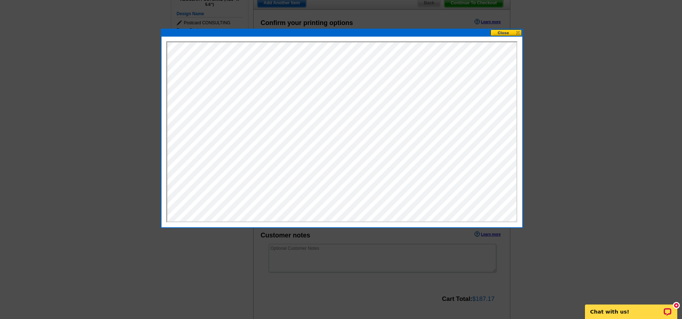
click at [518, 34] on button at bounding box center [506, 32] width 32 height 7
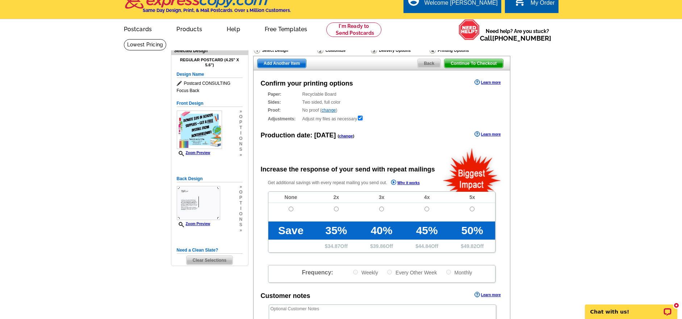
scroll to position [8, 0]
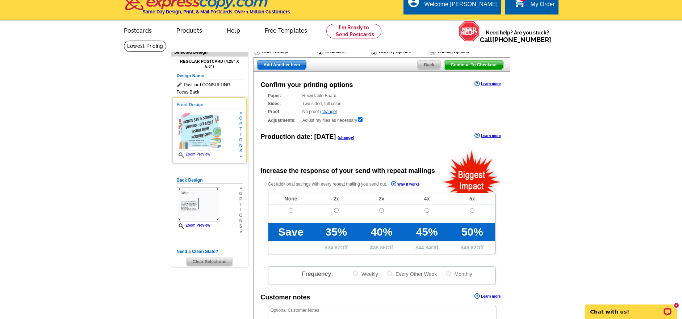
click at [238, 132] on div "» o p t i o n s »" at bounding box center [239, 134] width 5 height 49
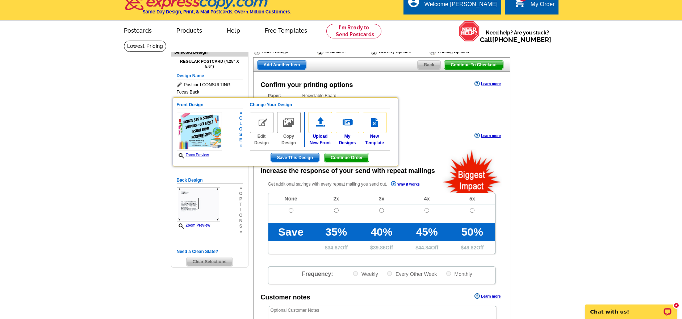
click at [259, 124] on img at bounding box center [262, 122] width 24 height 21
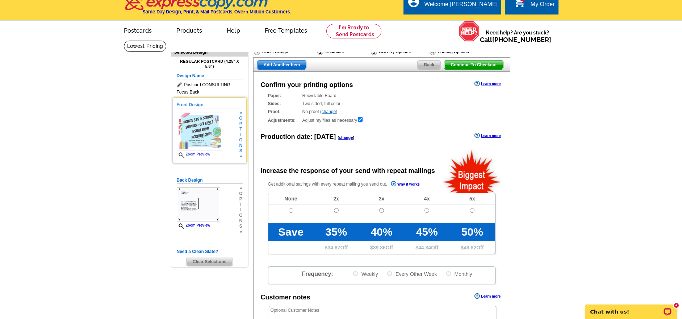
click at [241, 133] on span "i" at bounding box center [240, 134] width 3 height 5
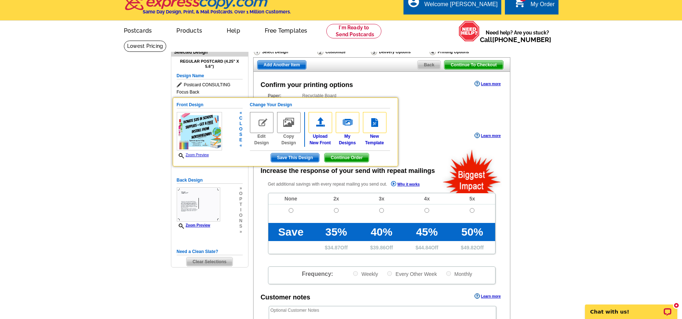
click at [259, 126] on img at bounding box center [262, 122] width 24 height 21
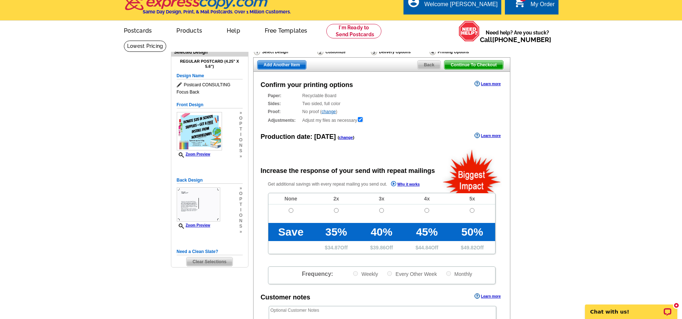
click at [242, 130] on span "t" at bounding box center [240, 128] width 3 height 5
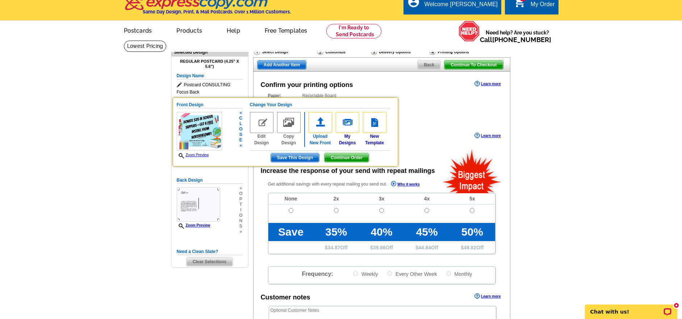
click at [315, 123] on img at bounding box center [321, 122] width 24 height 21
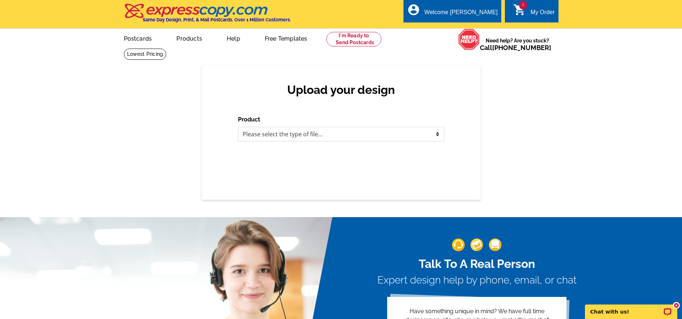
select select "1"
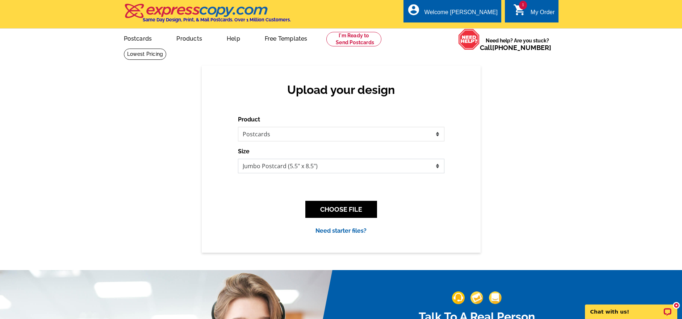
select select "1"
click at [335, 209] on button "CHOOSE FILE" at bounding box center [341, 209] width 72 height 17
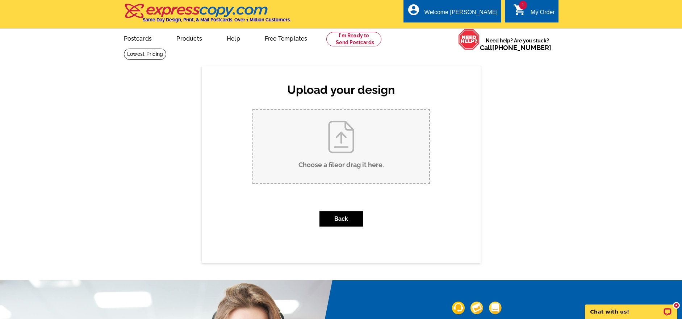
click at [348, 160] on input "Choose a file or drag it here ." at bounding box center [341, 146] width 176 height 73
type input "C:\fakepath\DONATE AND GET A FREE INSTALL-2.jpg"
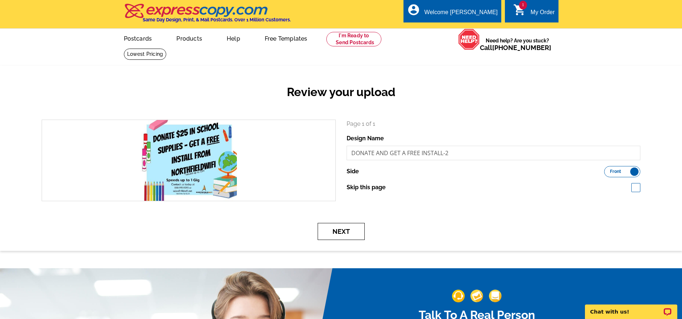
click at [359, 231] on button "Next" at bounding box center [341, 231] width 47 height 17
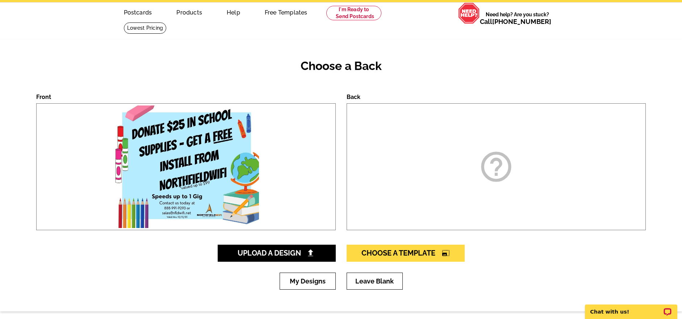
scroll to position [28, 0]
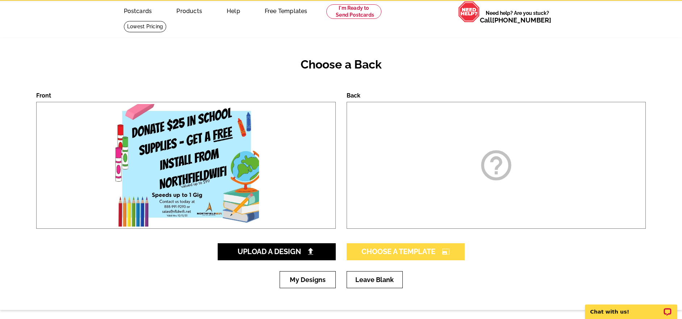
click at [409, 249] on span "Choose A Template photo_size_select_large" at bounding box center [405, 251] width 88 height 9
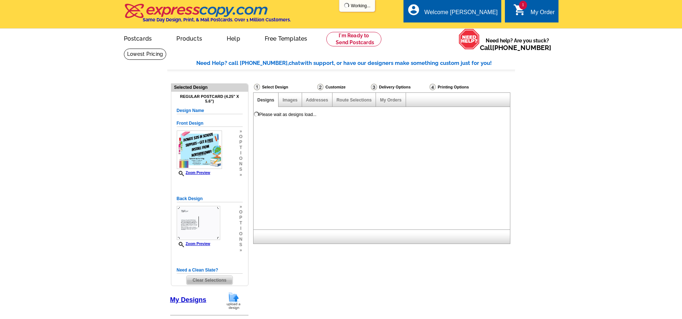
select select "1"
select select "back"
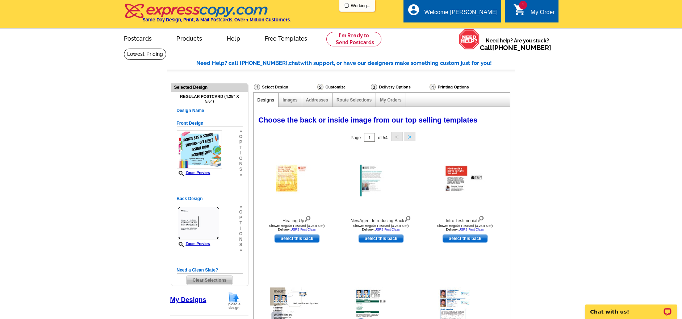
select select "785"
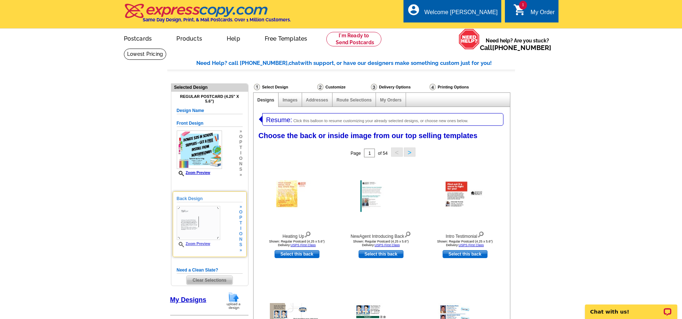
click at [202, 224] on img at bounding box center [198, 223] width 43 height 34
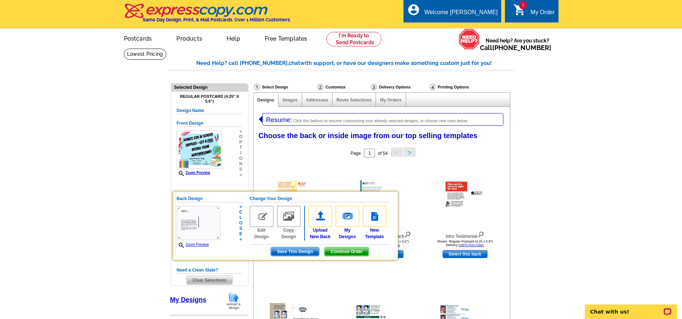
click at [263, 215] on img at bounding box center [262, 216] width 24 height 21
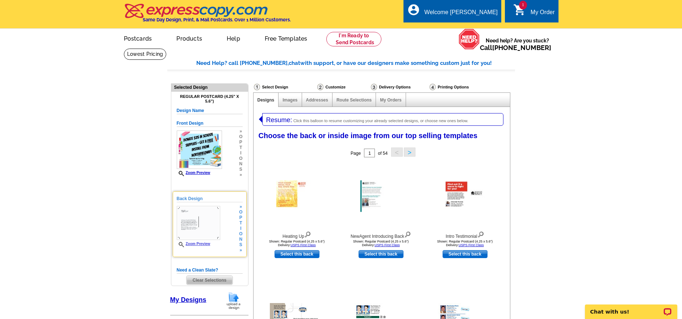
click at [242, 232] on span "o" at bounding box center [240, 233] width 3 height 5
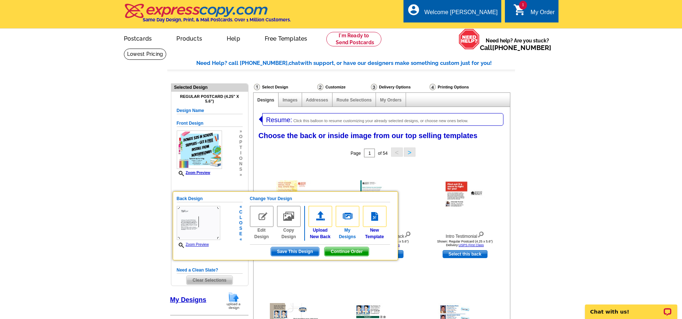
click at [352, 214] on img at bounding box center [348, 216] width 24 height 21
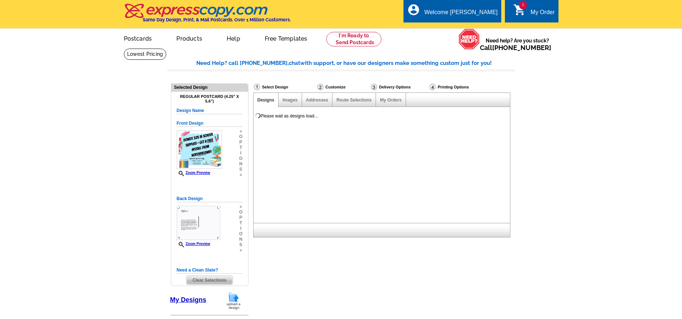
select select "1"
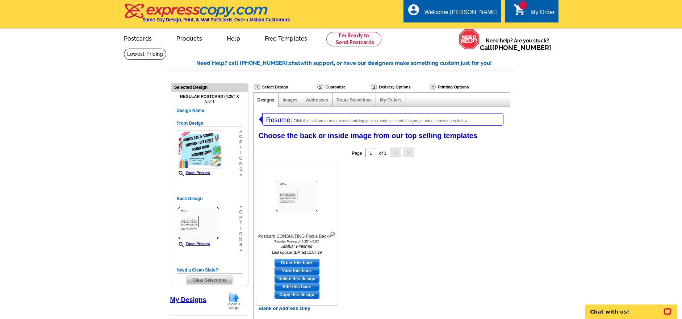
click at [297, 201] on img at bounding box center [296, 196] width 41 height 32
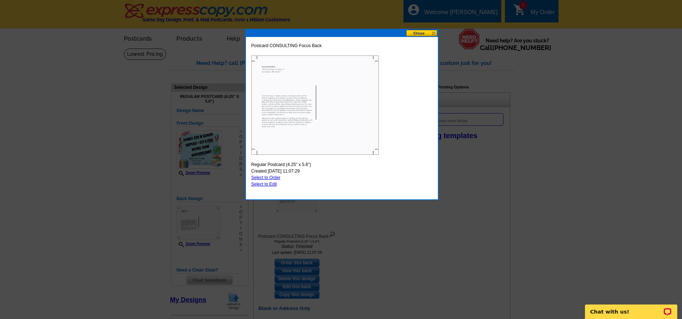
click at [267, 184] on link "Select to Edit" at bounding box center [264, 183] width 26 height 5
select select "front"
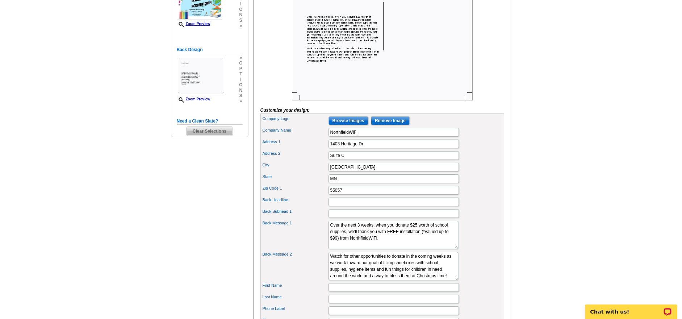
scroll to position [164, 0]
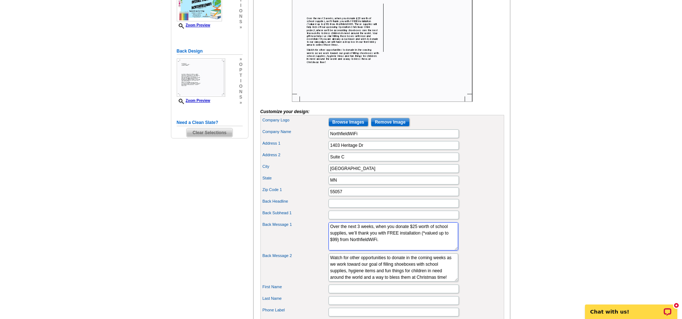
click at [379, 239] on textarea "Over the next 3 weeks, when you donate $25 worth of school supplies, we’ll than…" at bounding box center [393, 236] width 130 height 28
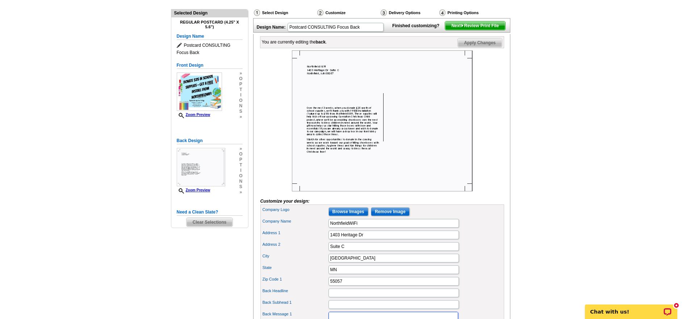
scroll to position [73, 0]
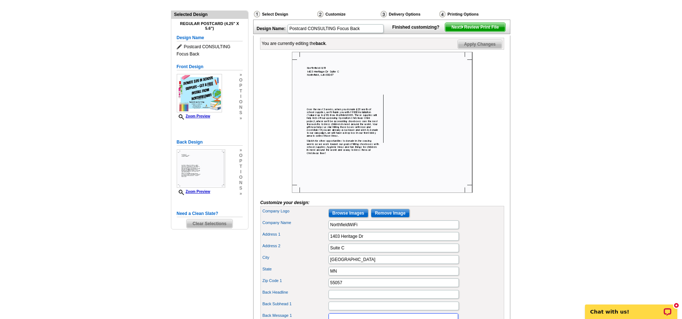
type textarea "When you donate $25 worth of school supplies, we’ll thank you with FREE install…"
click at [474, 49] on span "Apply Changes" at bounding box center [480, 44] width 44 height 9
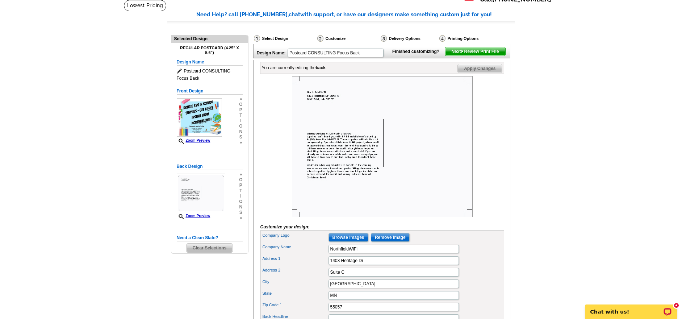
scroll to position [0, 0]
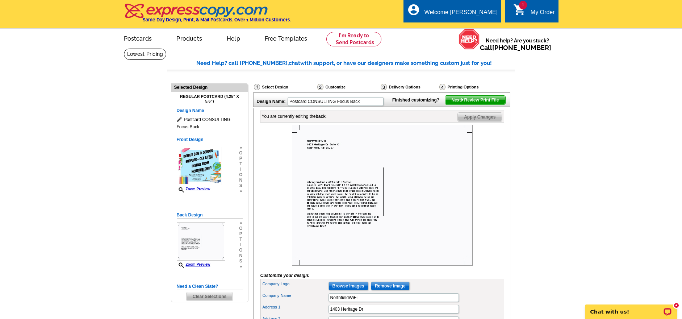
click at [465, 104] on span "Next Review Print File" at bounding box center [475, 100] width 60 height 9
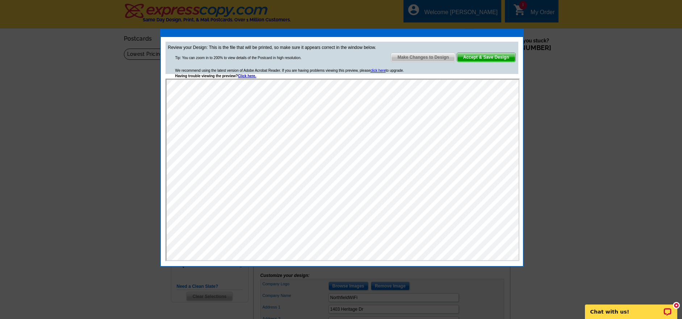
click at [500, 55] on span "Accept & Save Design" at bounding box center [486, 57] width 58 height 9
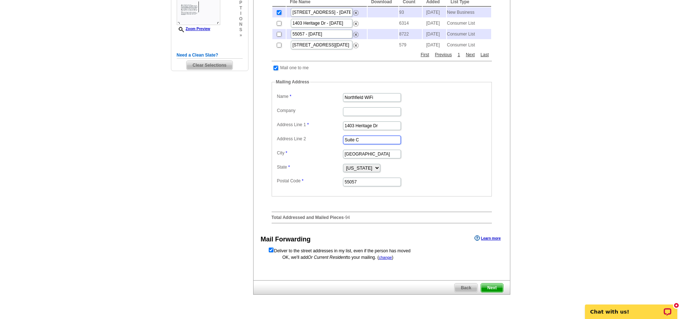
scroll to position [206, 0]
type input "Suite C"
click at [494, 290] on span "Next" at bounding box center [492, 286] width 22 height 9
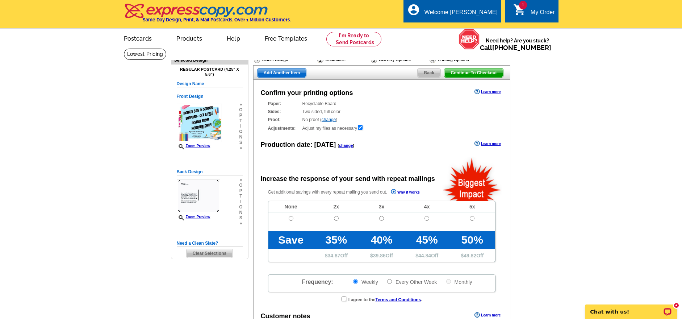
radio input "false"
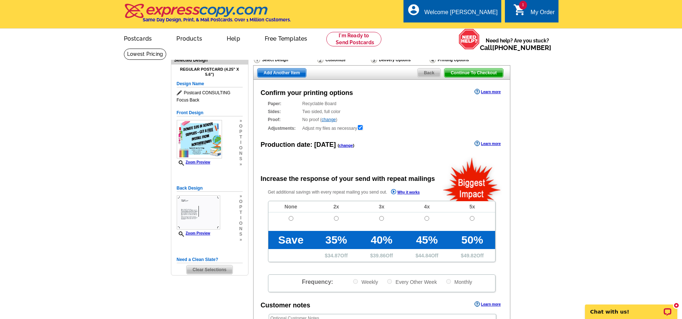
scroll to position [129, 0]
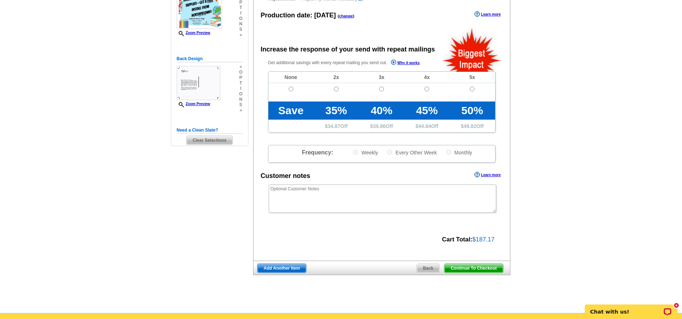
click at [481, 268] on span "Continue To Checkout" at bounding box center [473, 268] width 58 height 9
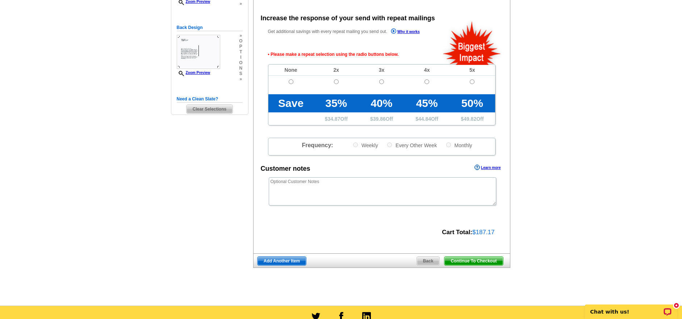
scroll to position [161, 0]
click at [290, 80] on input "radio" at bounding box center [291, 81] width 5 height 5
radio input "true"
click at [470, 257] on span "Continue To Checkout" at bounding box center [473, 260] width 58 height 9
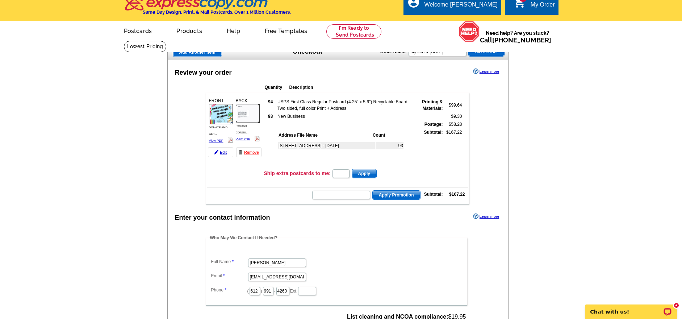
scroll to position [36, 0]
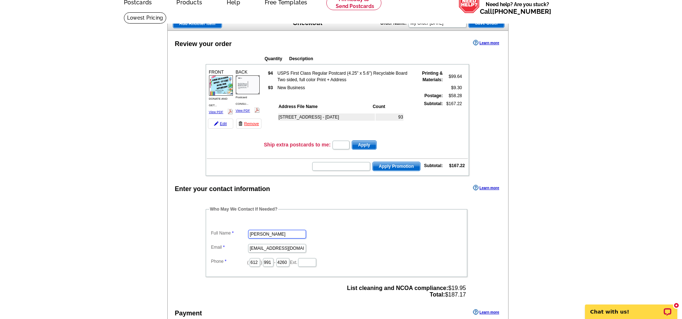
drag, startPoint x: 277, startPoint y: 232, endPoint x: 246, endPoint y: 229, distance: 31.0
type input "[PERSON_NAME]"
click at [257, 263] on input "612" at bounding box center [254, 262] width 11 height 9
type input "6"
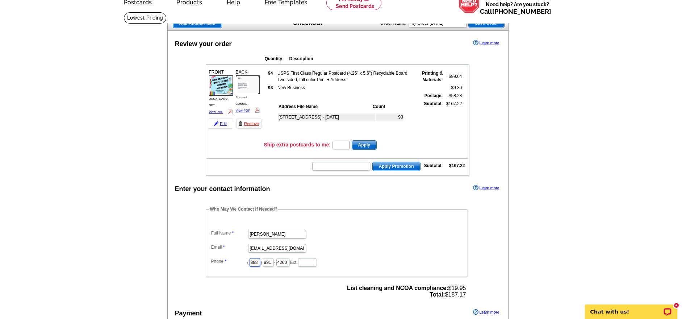
type input "888"
click at [289, 263] on input "4260" at bounding box center [282, 262] width 13 height 9
type input "4"
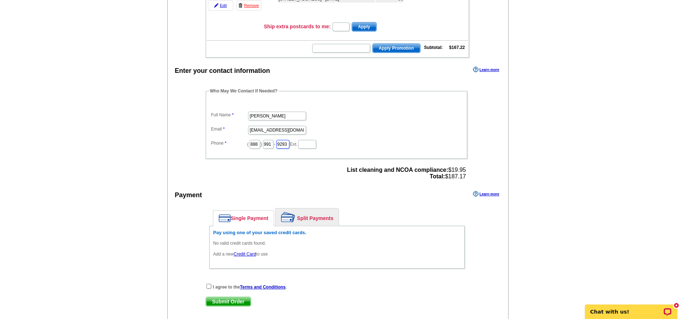
scroll to position [168, 0]
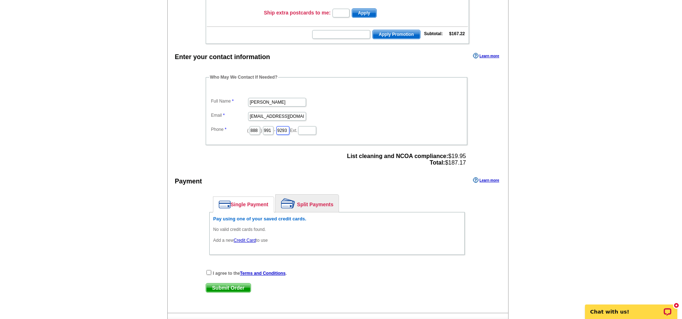
type input "9293"
click at [246, 240] on link "Credit Card" at bounding box center [245, 240] width 22 height 5
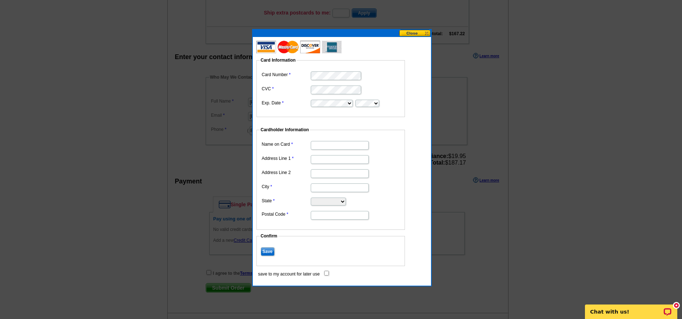
scroll to position [182, 0]
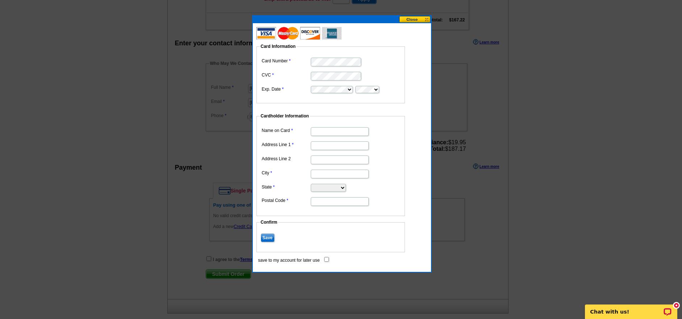
drag, startPoint x: 358, startPoint y: 131, endPoint x: 353, endPoint y: 123, distance: 9.3
click at [358, 131] on input "Name on Card" at bounding box center [340, 131] width 58 height 9
type input "[PERSON_NAME][GEOGRAPHIC_DATA]"
type input "[STREET_ADDRESS]"
type input "Hampton"
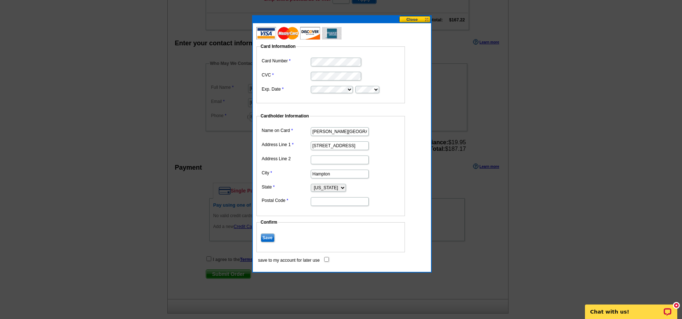
select select "MN"
type input "55031"
click at [272, 238] on input "Save" at bounding box center [268, 237] width 14 height 9
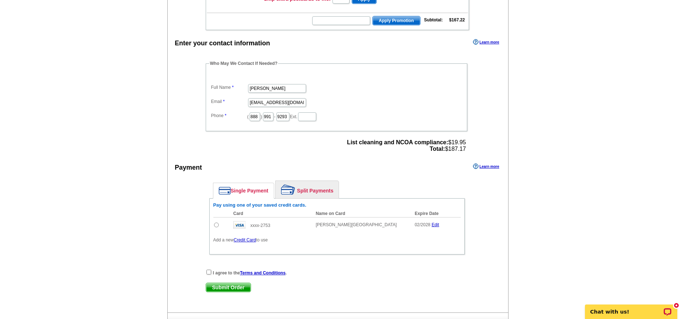
click at [216, 225] on input "radio" at bounding box center [216, 224] width 5 height 5
radio input "true"
click at [209, 271] on input "checkbox" at bounding box center [208, 271] width 5 height 5
checkbox input "true"
click at [235, 286] on span "Submit Order" at bounding box center [228, 287] width 45 height 9
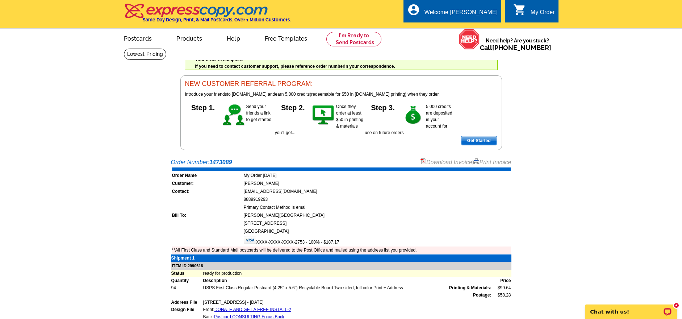
click at [497, 161] on link "Print Invoice" at bounding box center [492, 162] width 38 height 6
